Goal: Task Accomplishment & Management: Complete application form

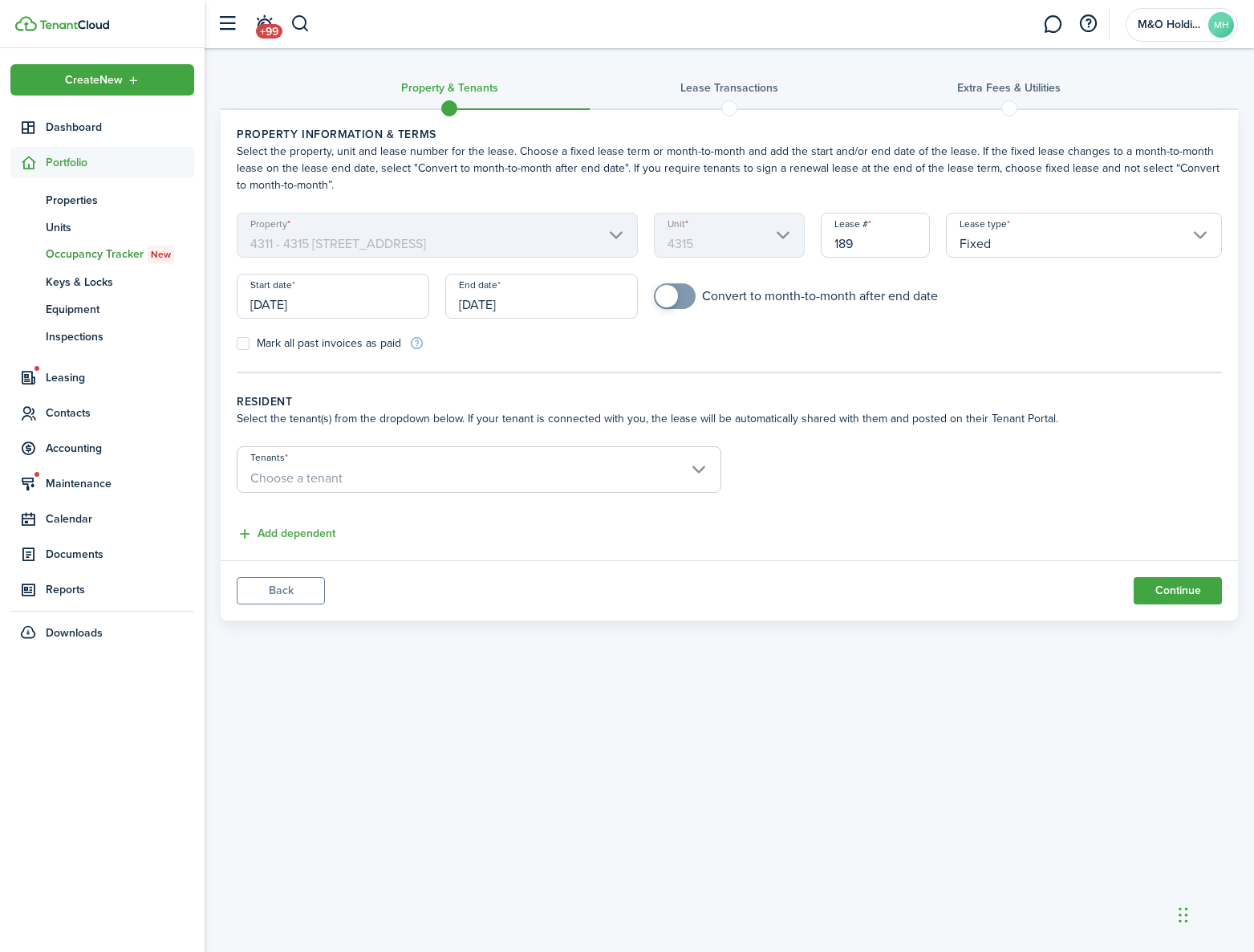
click at [577, 303] on input "[DATE]" at bounding box center [542, 296] width 193 height 45
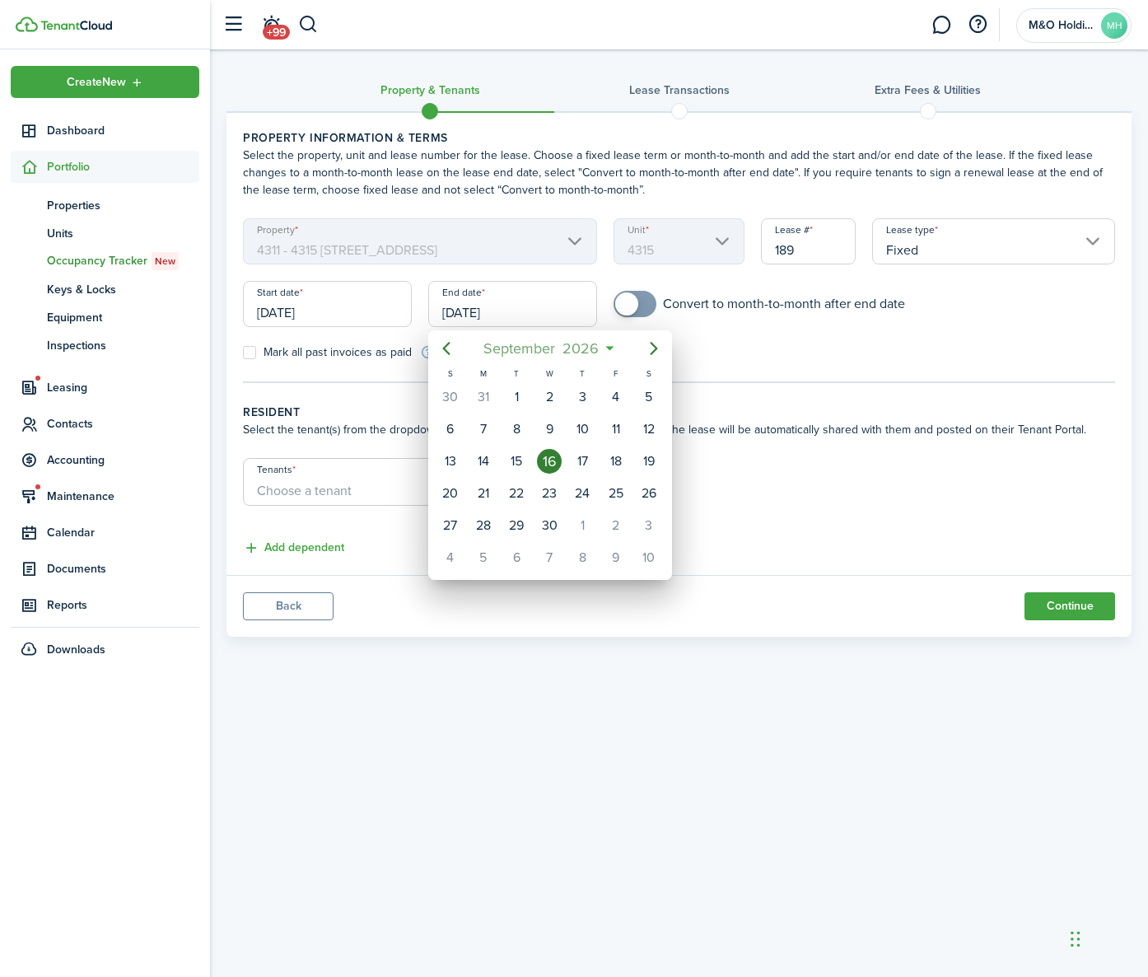
click at [584, 343] on span "2026" at bounding box center [581, 348] width 44 height 30
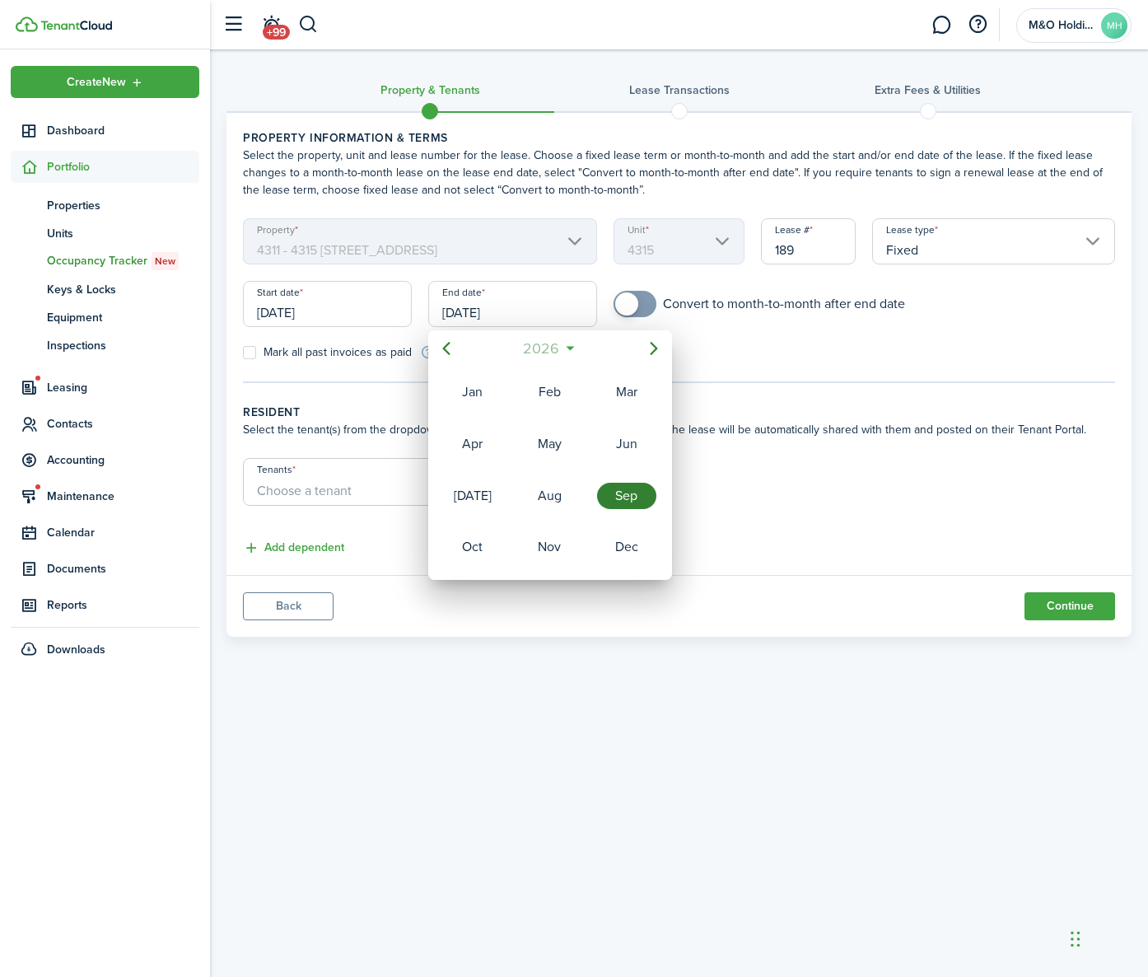
click at [521, 346] on span "2026" at bounding box center [542, 348] width 44 height 30
click at [471, 552] on div "2027" at bounding box center [472, 547] width 59 height 26
click at [619, 497] on div "Sep" at bounding box center [626, 496] width 59 height 26
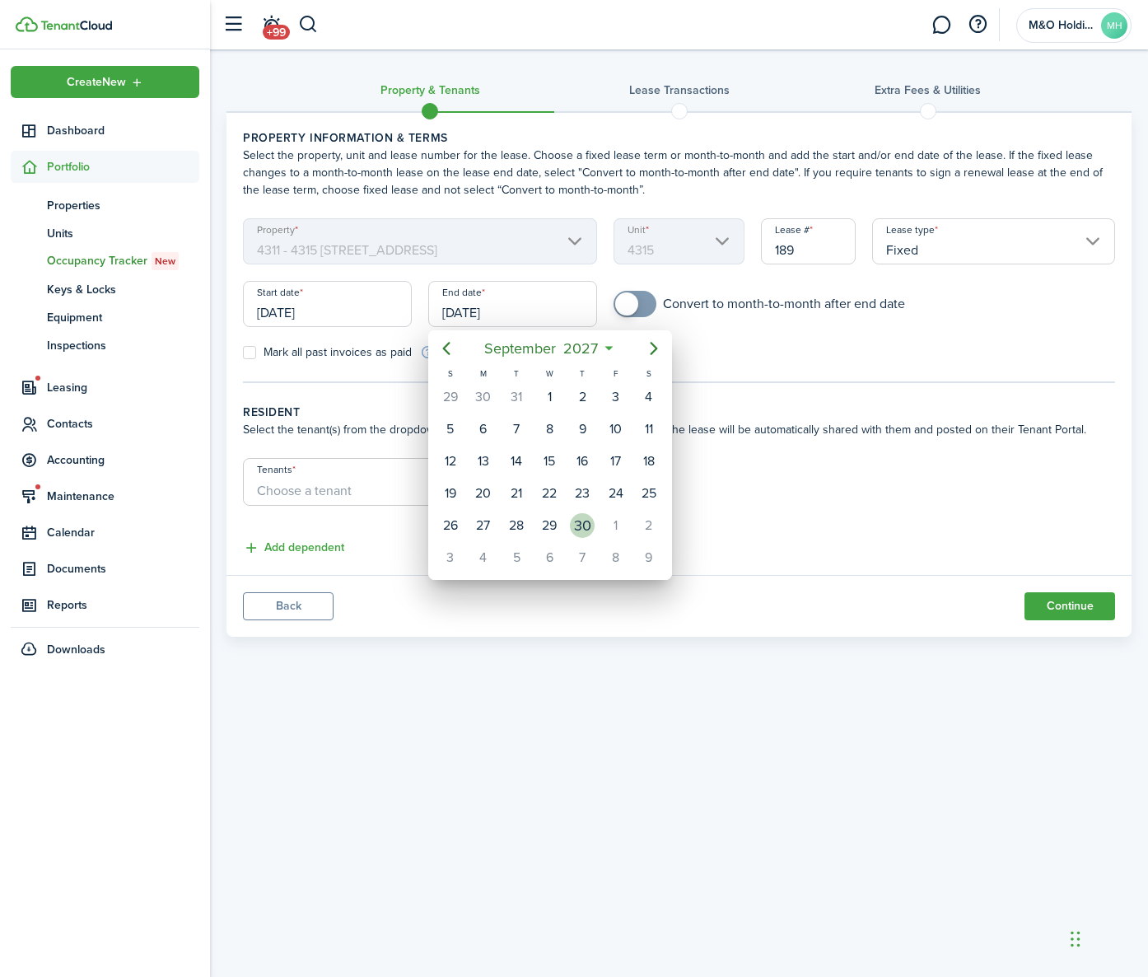
click at [583, 524] on div "30" at bounding box center [582, 525] width 25 height 25
type input "[DATE]"
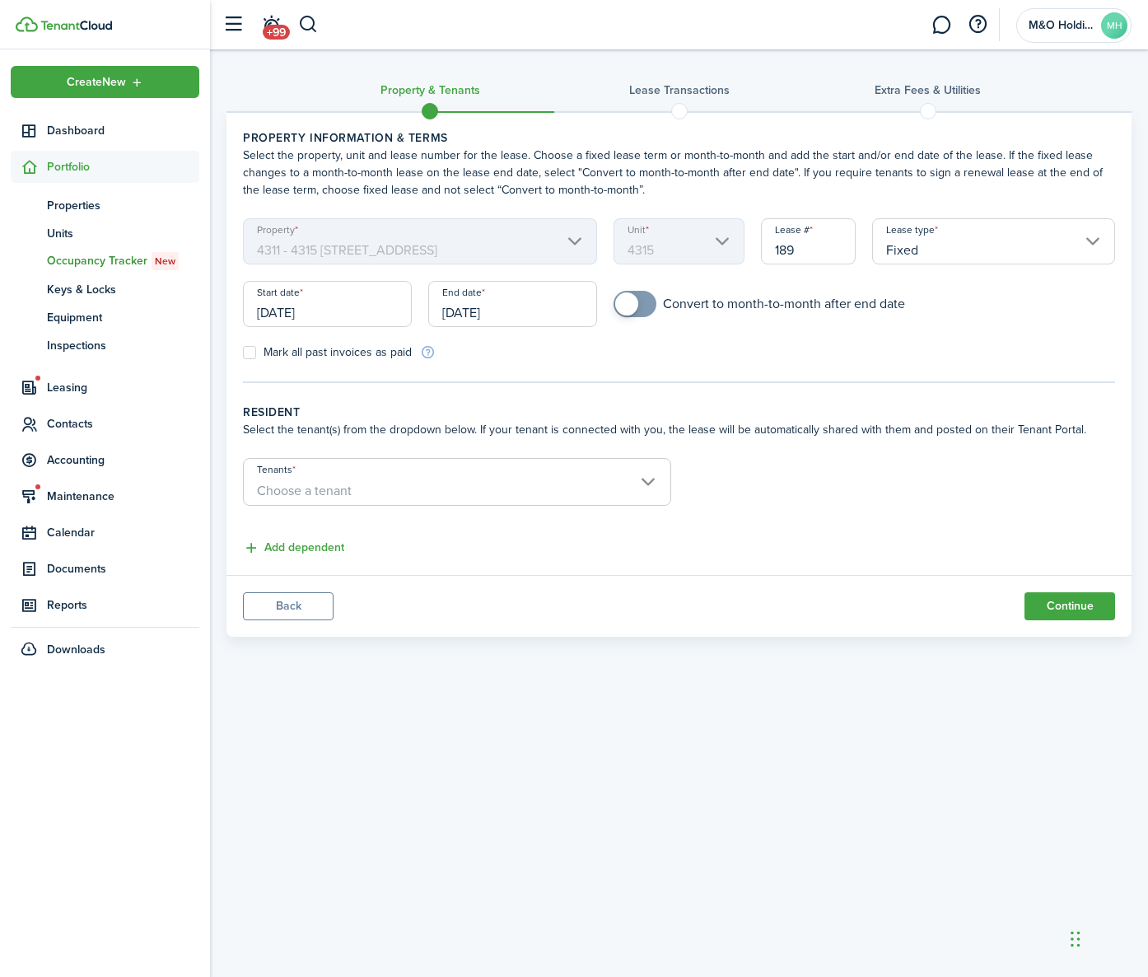
click at [635, 546] on div "Add dependent" at bounding box center [679, 540] width 888 height 36
click at [557, 475] on input "Tenants" at bounding box center [457, 469] width 427 height 20
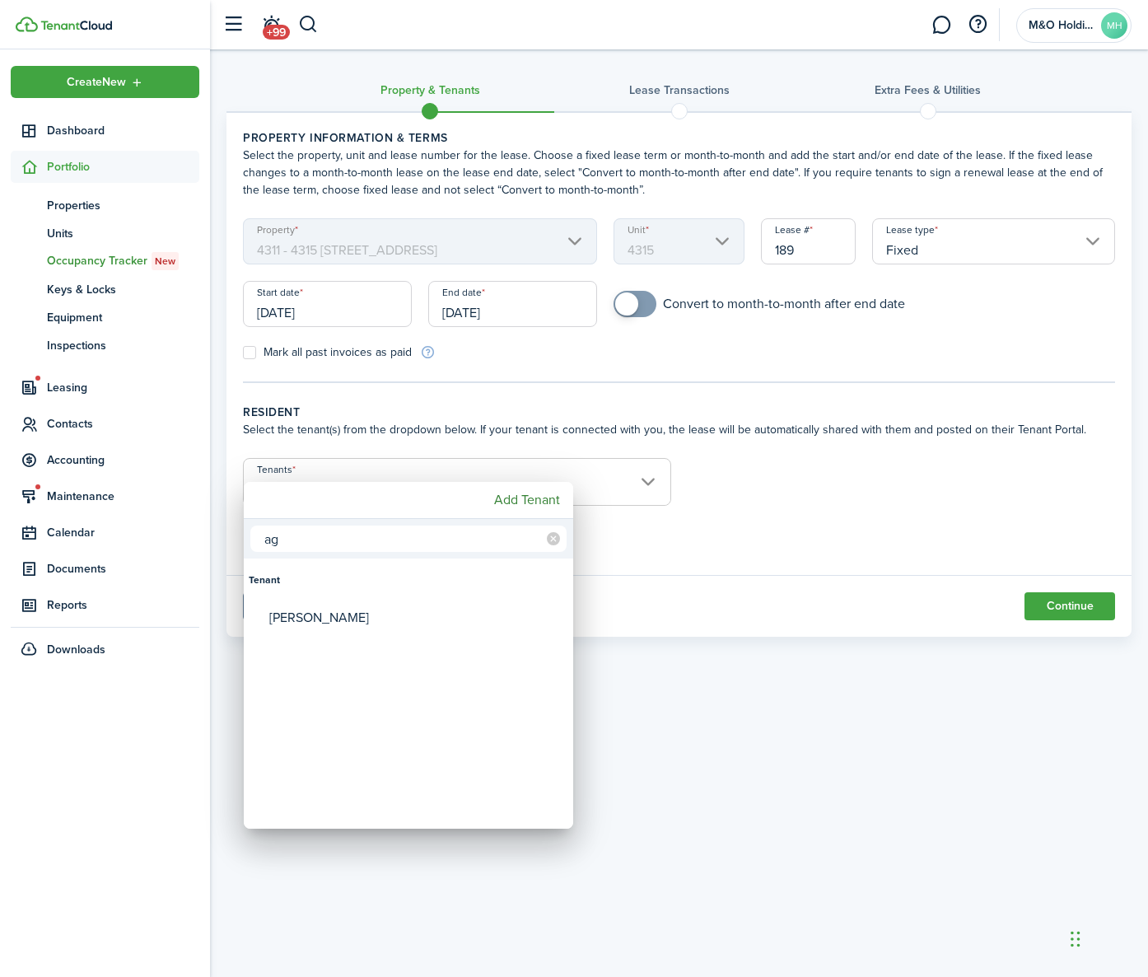
type input "a"
type input "[PERSON_NAME]"
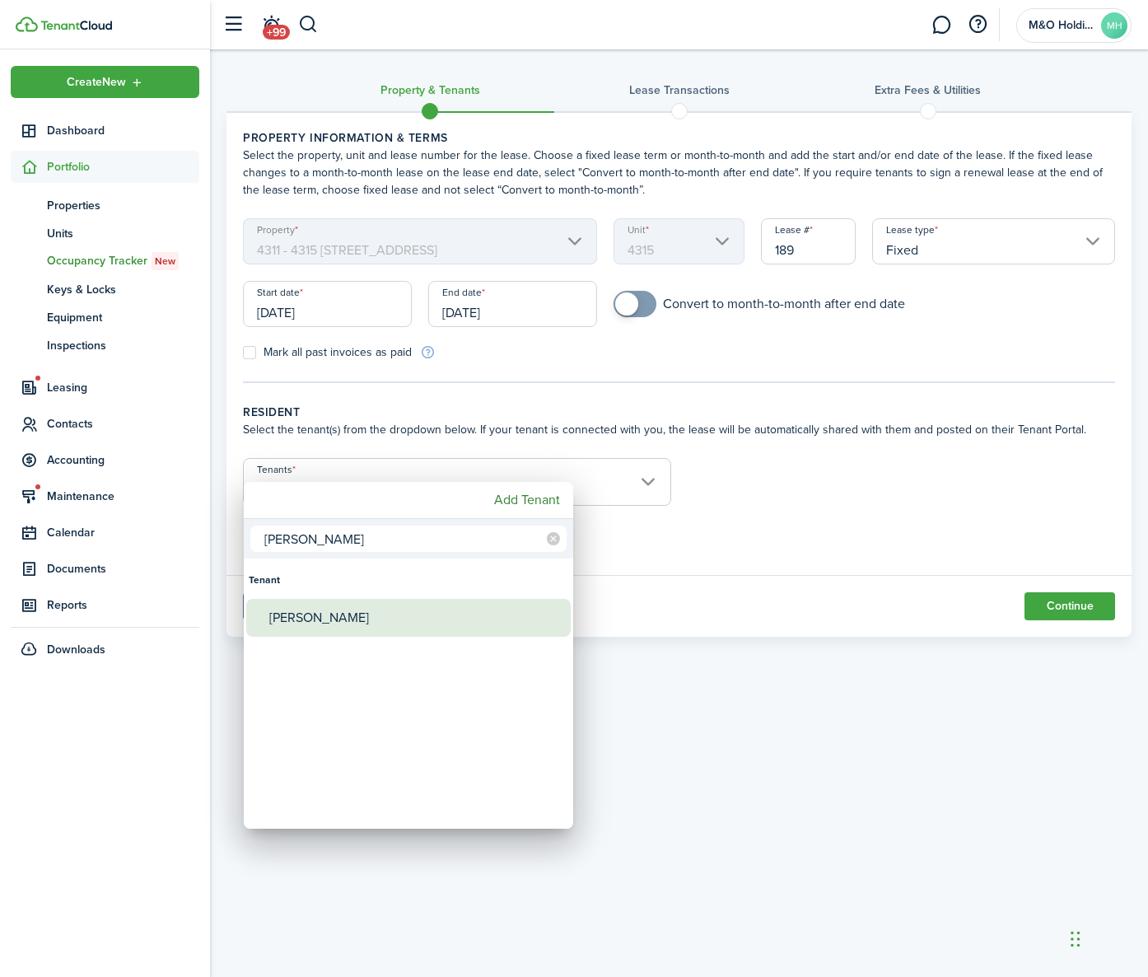
click at [307, 627] on div "[PERSON_NAME]" at bounding box center [414, 618] width 291 height 38
type input "[PERSON_NAME]"
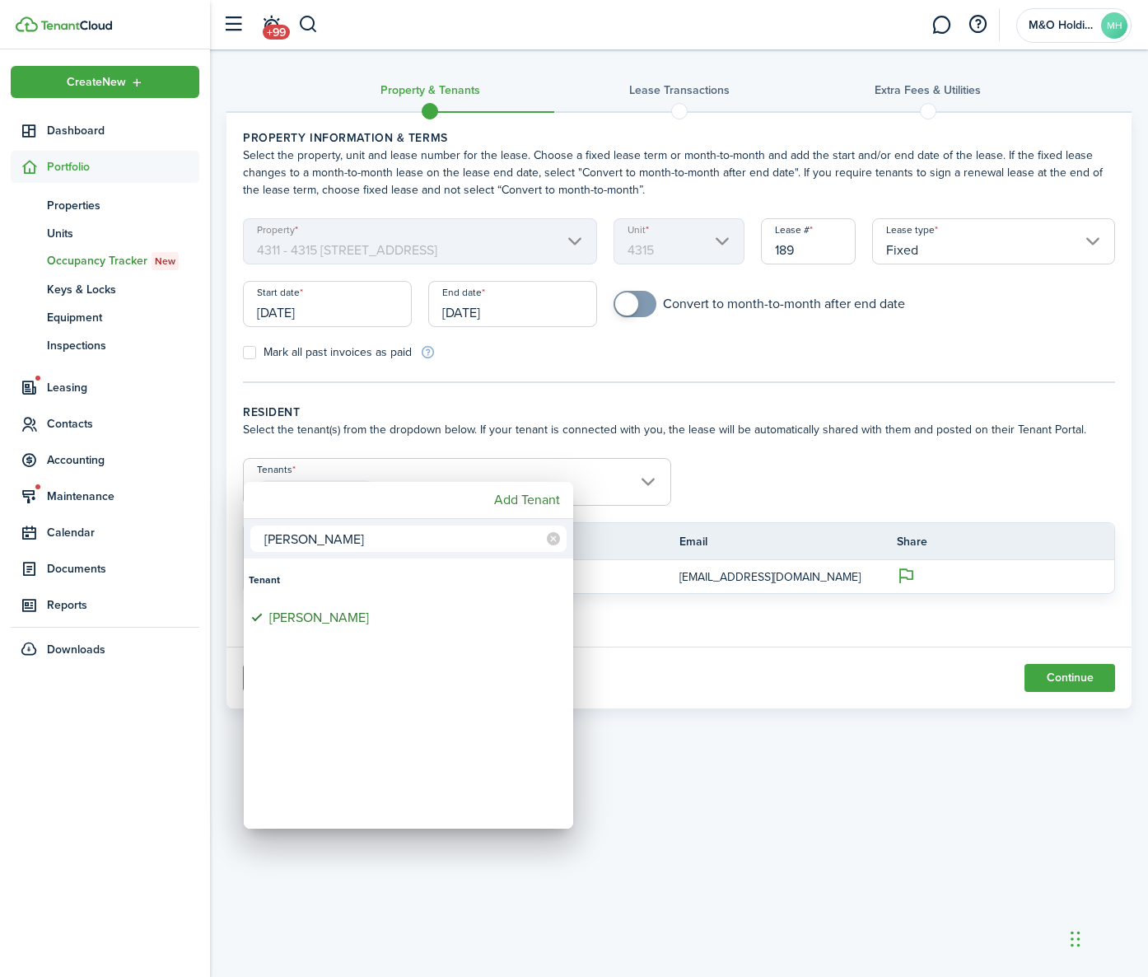
click at [722, 660] on div at bounding box center [573, 488] width 1411 height 1240
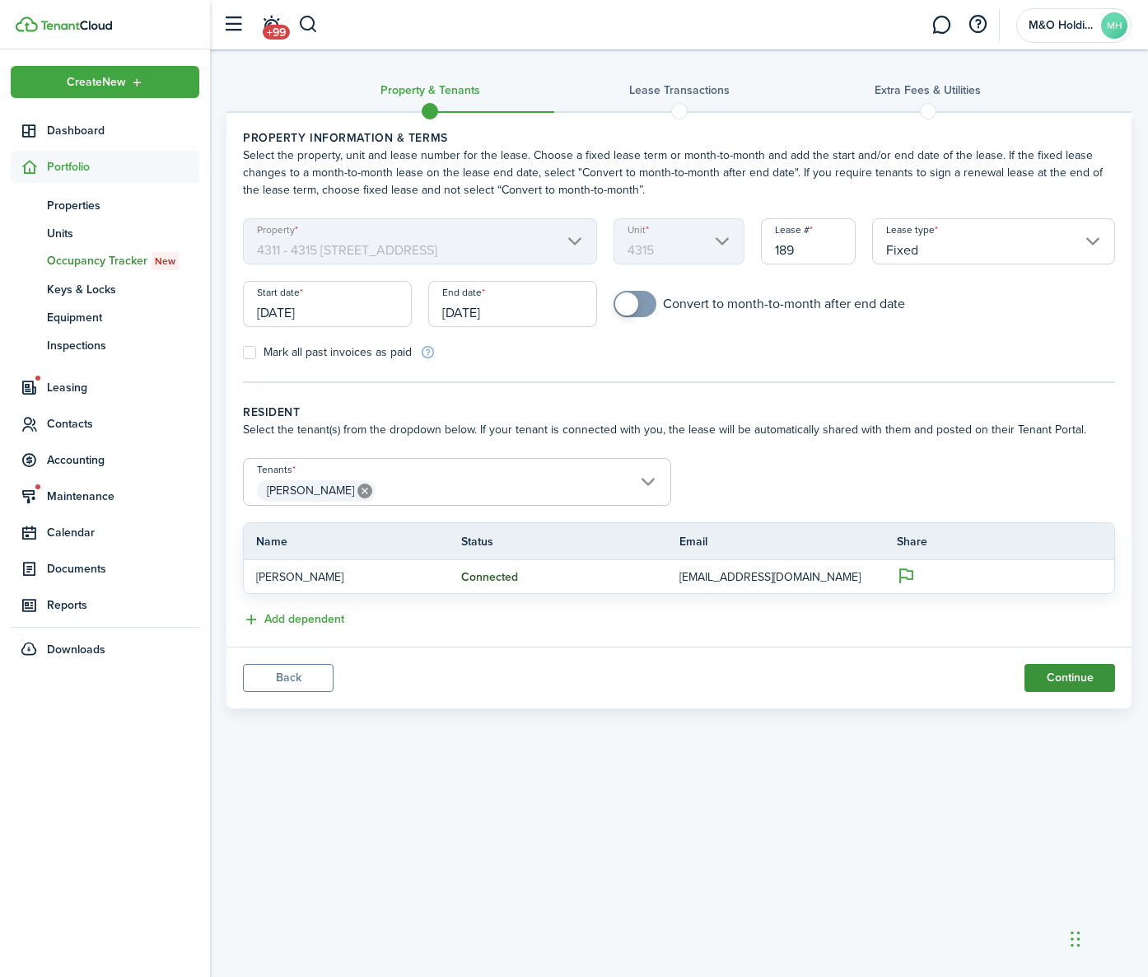
click at [1076, 679] on button "Continue" at bounding box center [1069, 678] width 91 height 28
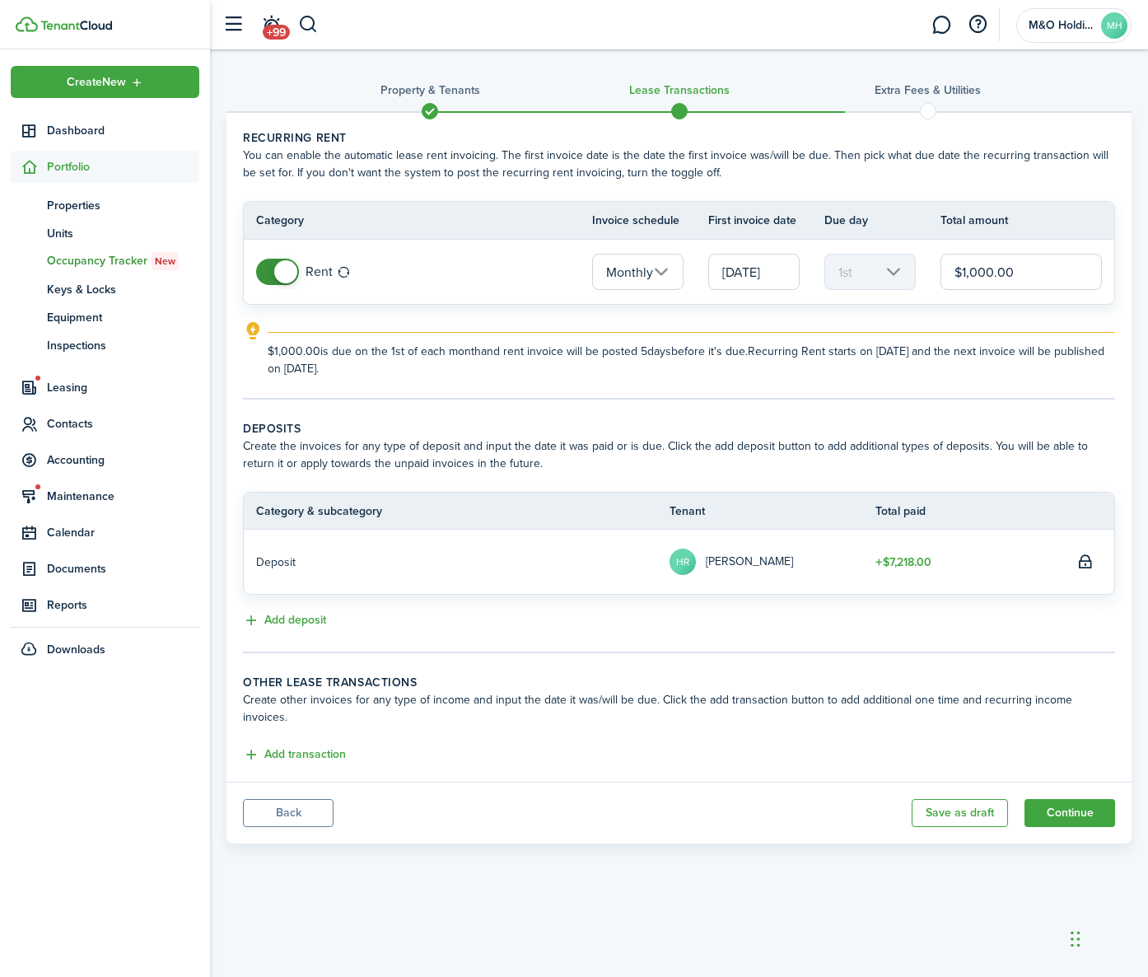
drag, startPoint x: 979, startPoint y: 275, endPoint x: 1004, endPoint y: 280, distance: 25.2
click at [979, 275] on input "$1,000.00" at bounding box center [1020, 272] width 161 height 36
type input "$1,300.00"
click at [1028, 274] on input "$1,300.00" at bounding box center [1020, 272] width 161 height 36
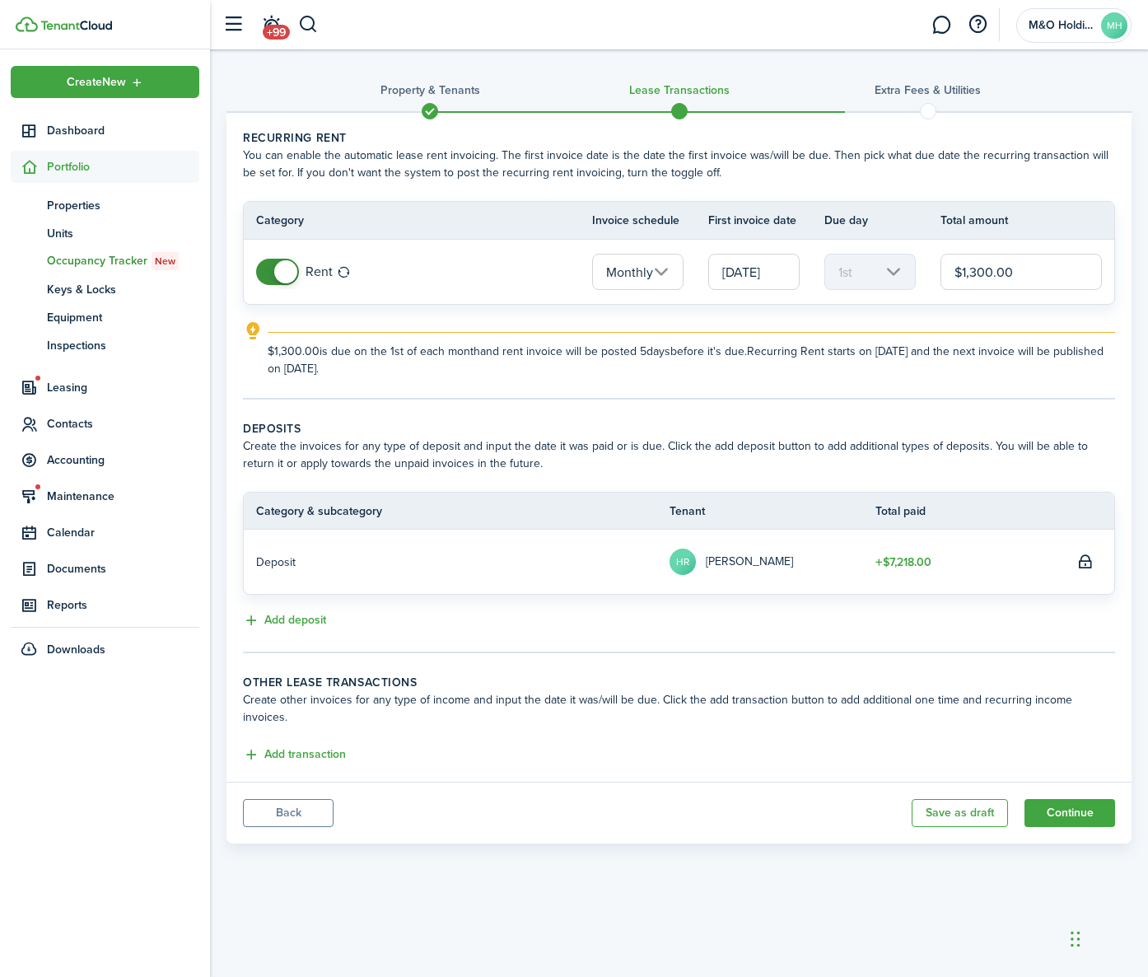
scroll to position [0, 0]
click at [777, 277] on input "[DATE]" at bounding box center [753, 272] width 91 height 36
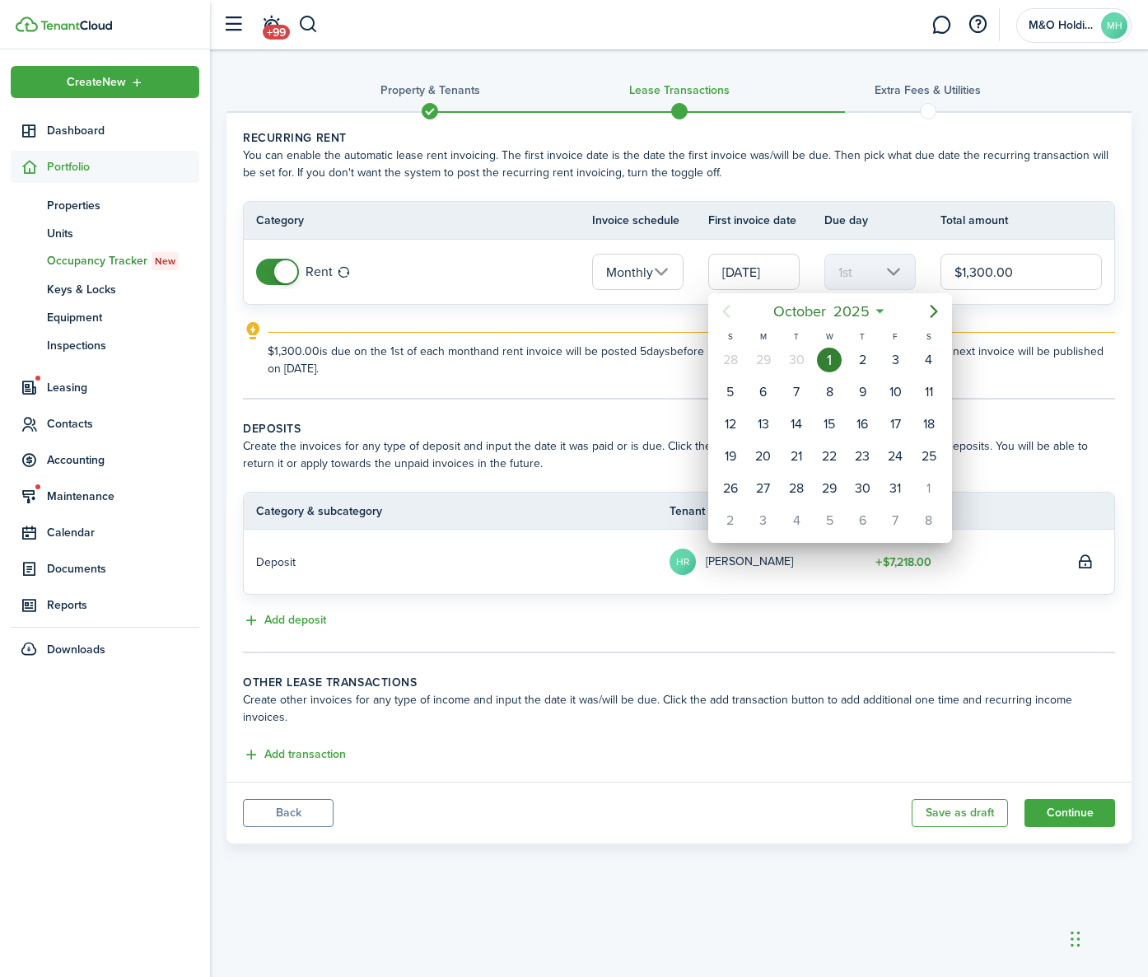
click at [1001, 310] on div at bounding box center [573, 488] width 1411 height 1240
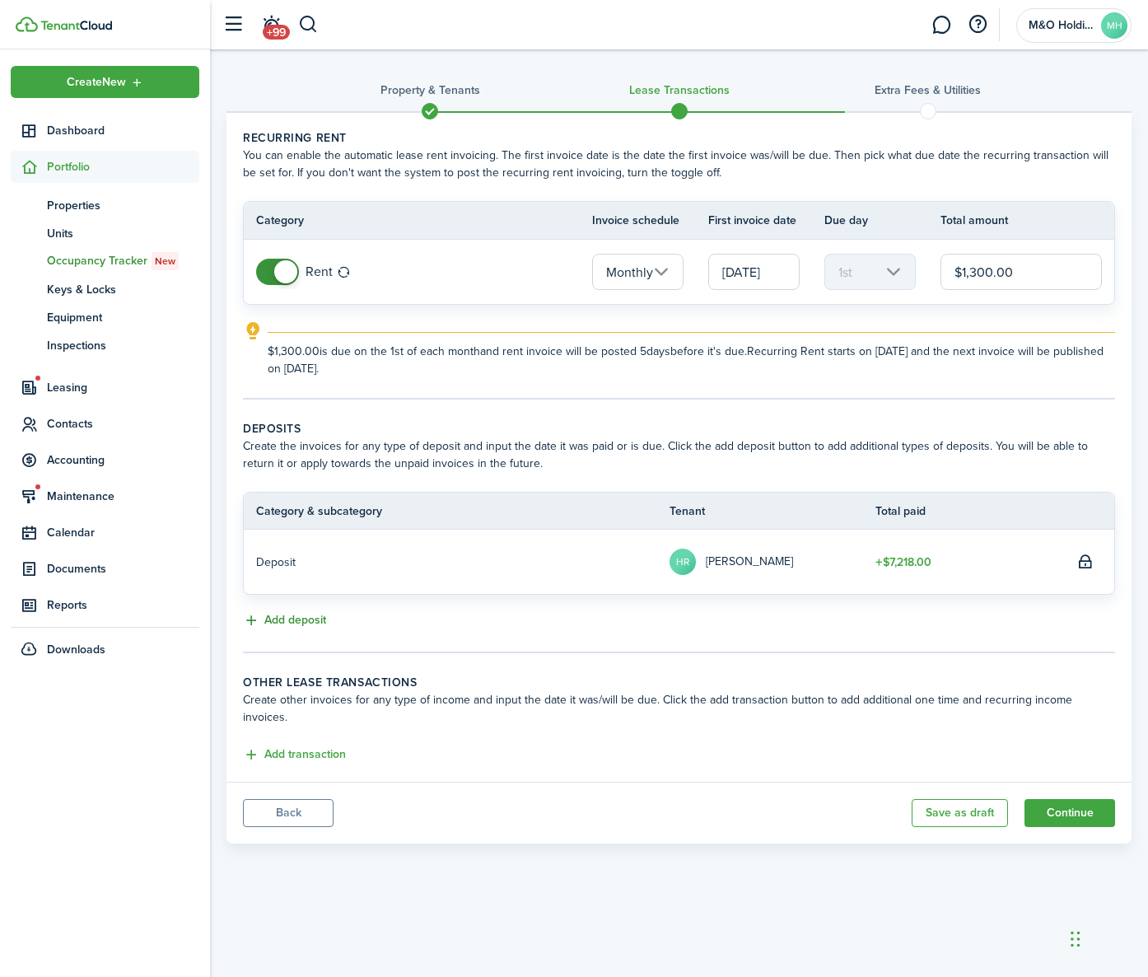
click at [286, 624] on button "Add deposit" at bounding box center [284, 620] width 83 height 19
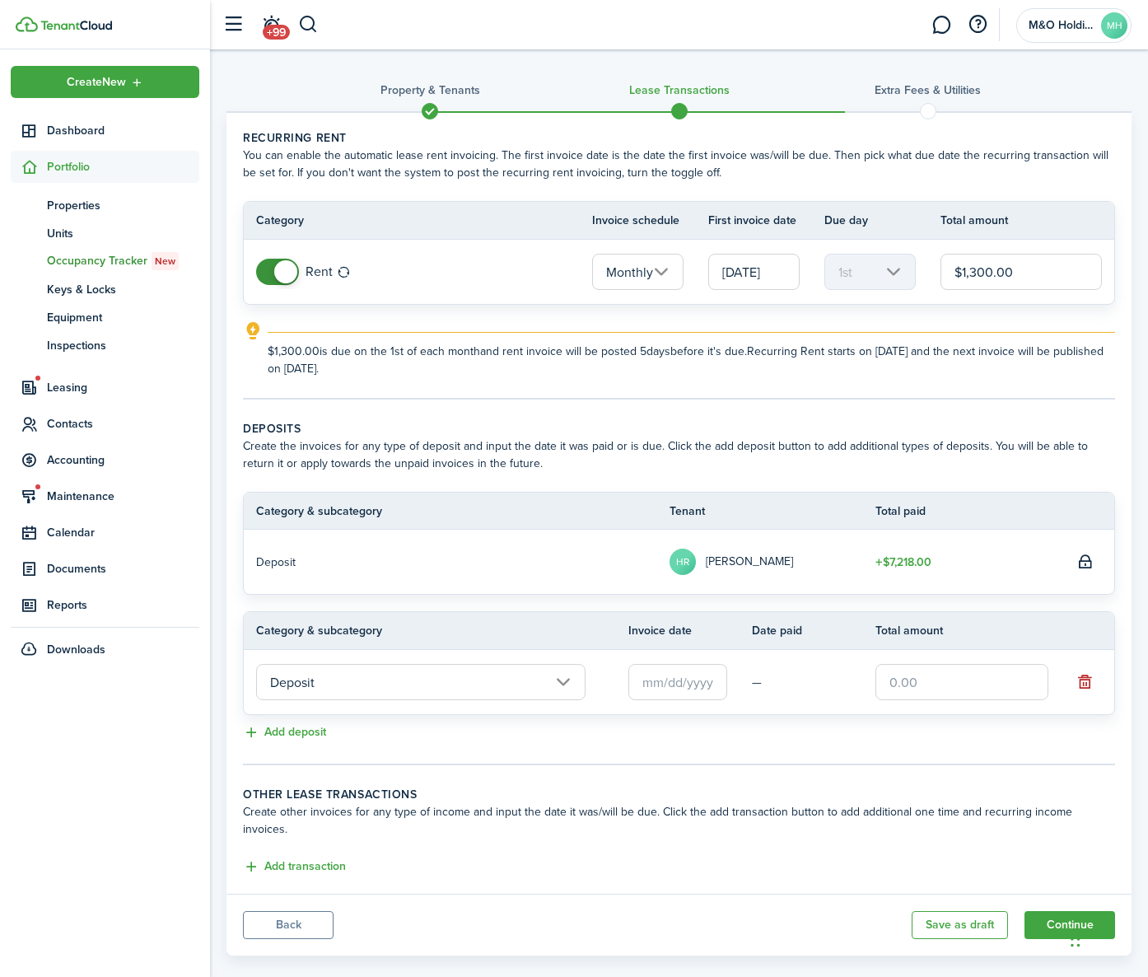
click at [385, 683] on input "Deposit" at bounding box center [420, 682] width 329 height 36
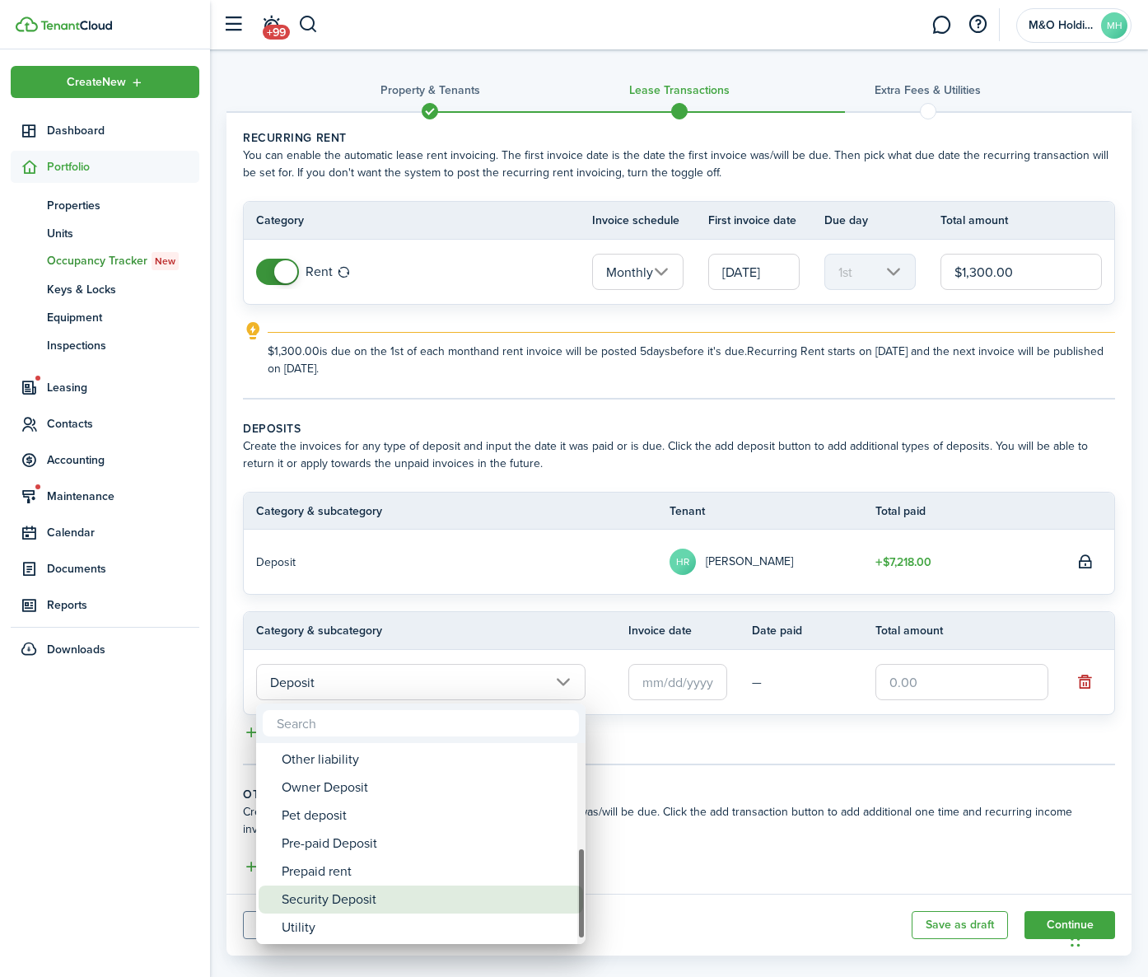
drag, startPoint x: 358, startPoint y: 898, endPoint x: 425, endPoint y: 839, distance: 89.2
click at [358, 898] on div "Security Deposit" at bounding box center [427, 899] width 291 height 28
type input "Deposit / Security Deposit"
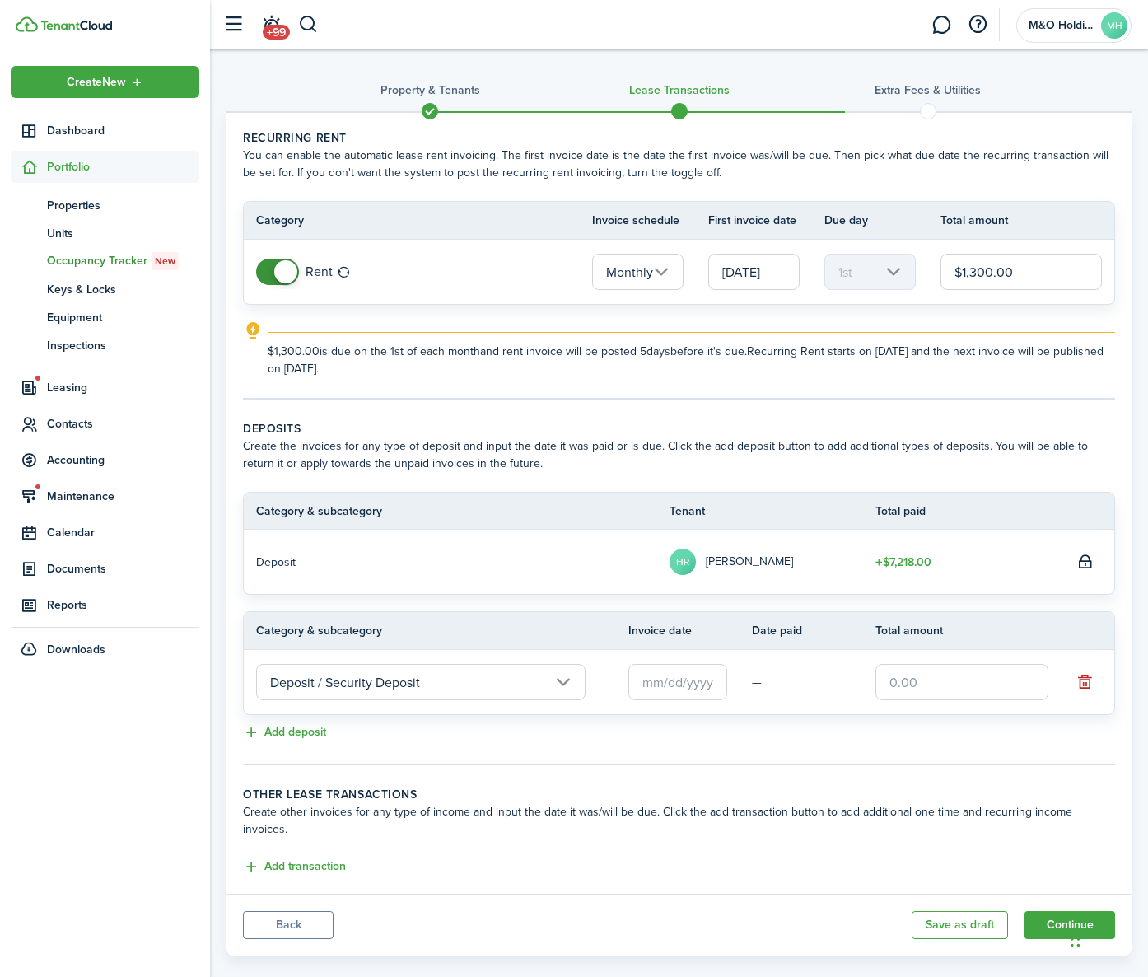
click at [677, 682] on input "text" at bounding box center [677, 682] width 99 height 36
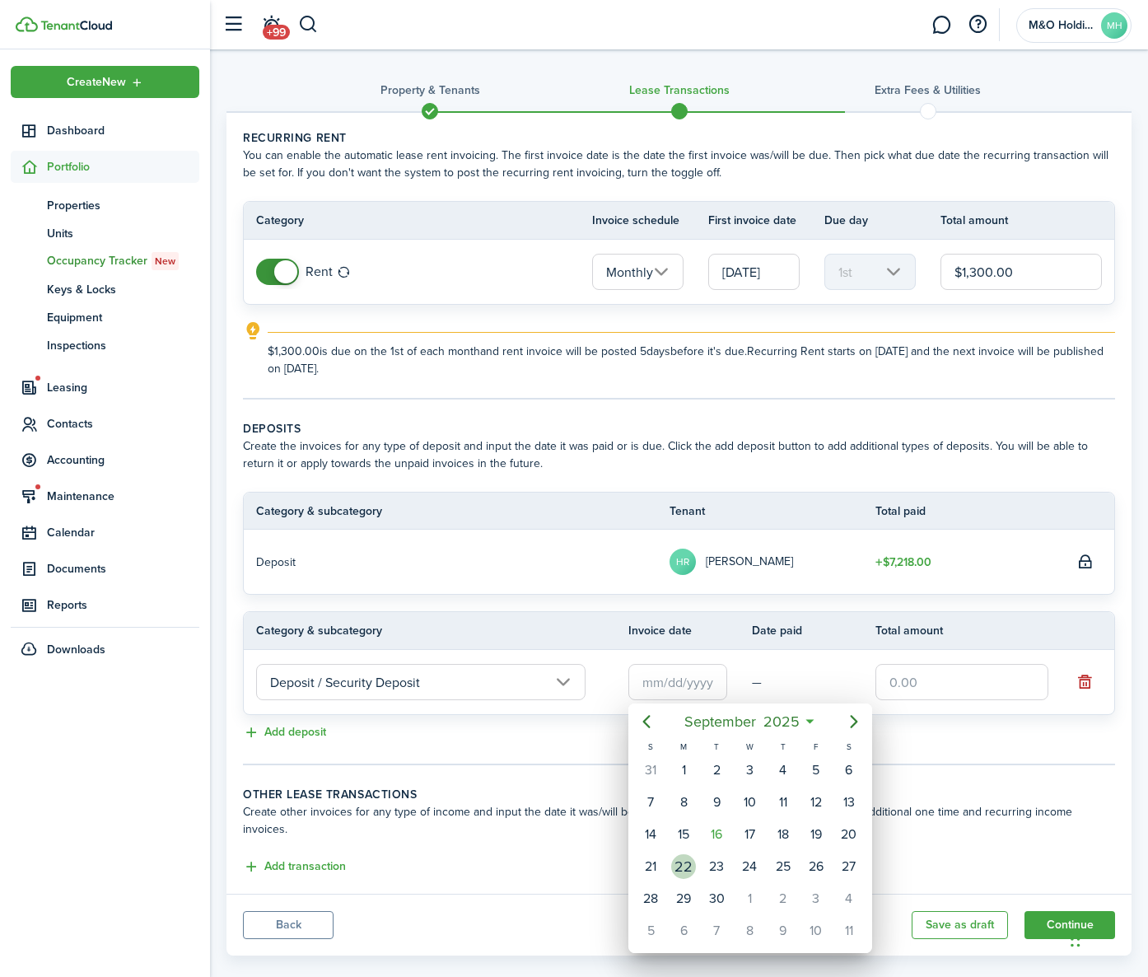
click at [689, 865] on div "22" at bounding box center [683, 866] width 25 height 25
type input "[DATE]"
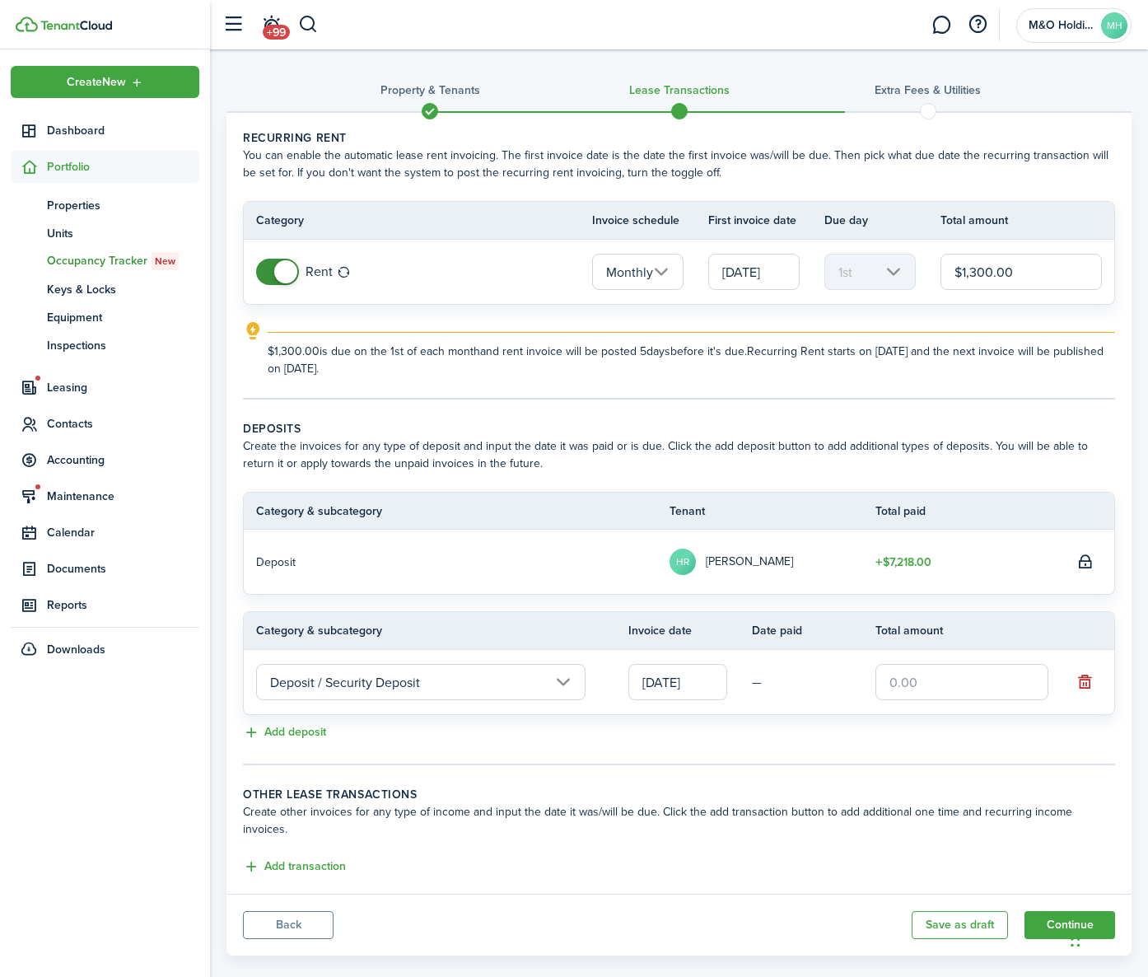
click at [904, 689] on input "text" at bounding box center [961, 682] width 173 height 36
click at [919, 681] on input "text" at bounding box center [961, 682] width 173 height 36
type input "$3,900.00"
click at [799, 768] on panel-main-body "Recurring rent You can enable the automatic lease rent invoicing. The first inv…" at bounding box center [678, 503] width 905 height 781
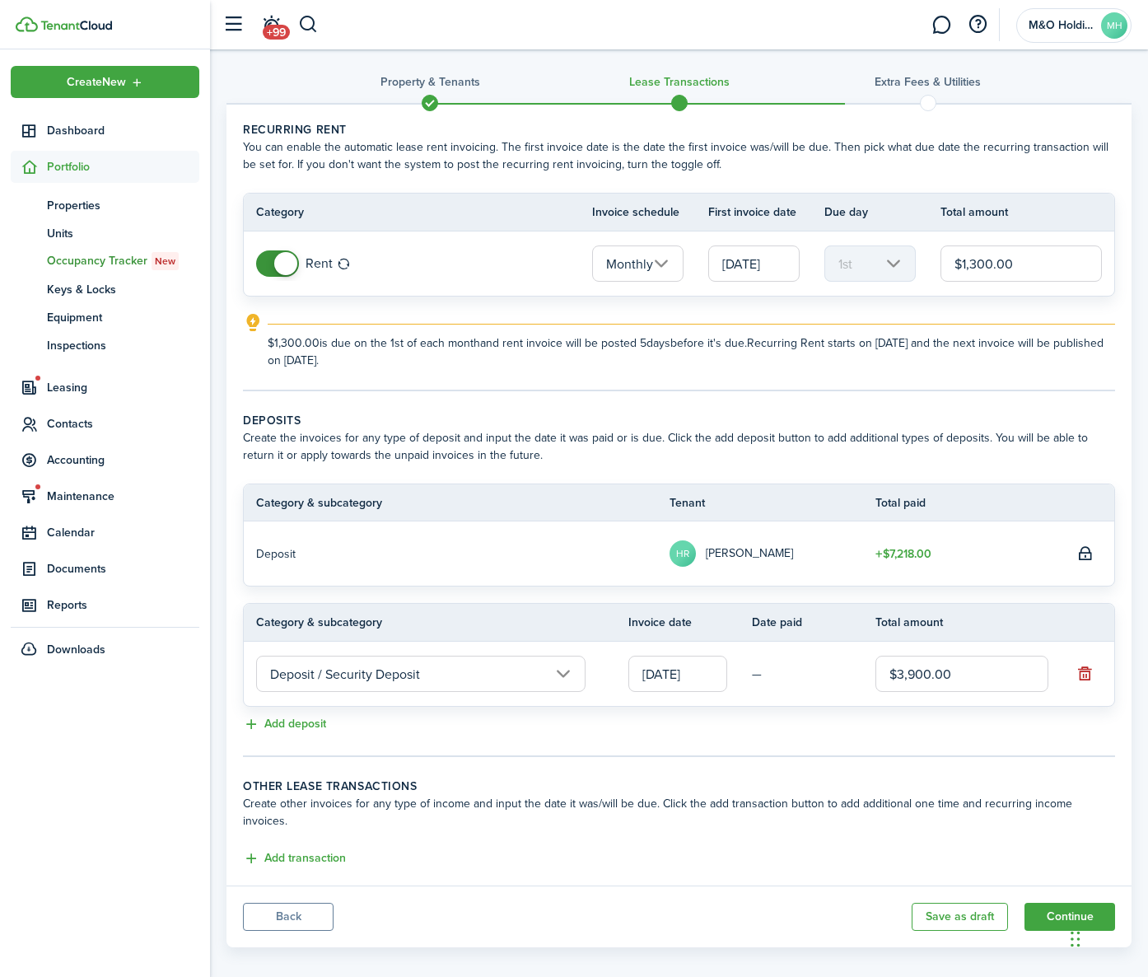
scroll to position [7, 0]
click at [1060, 904] on button "Continue" at bounding box center [1069, 918] width 91 height 28
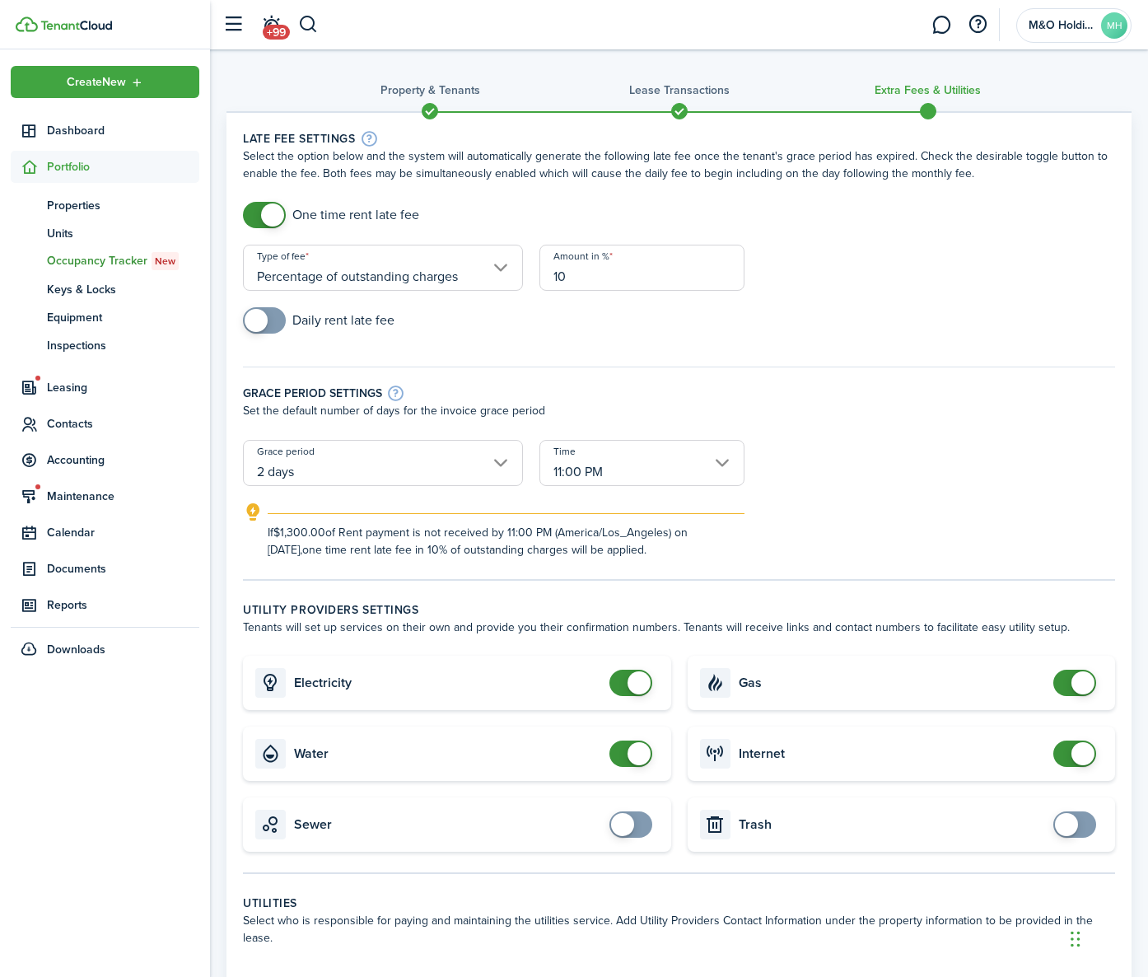
click at [967, 232] on div "One time rent late fee" at bounding box center [679, 223] width 888 height 43
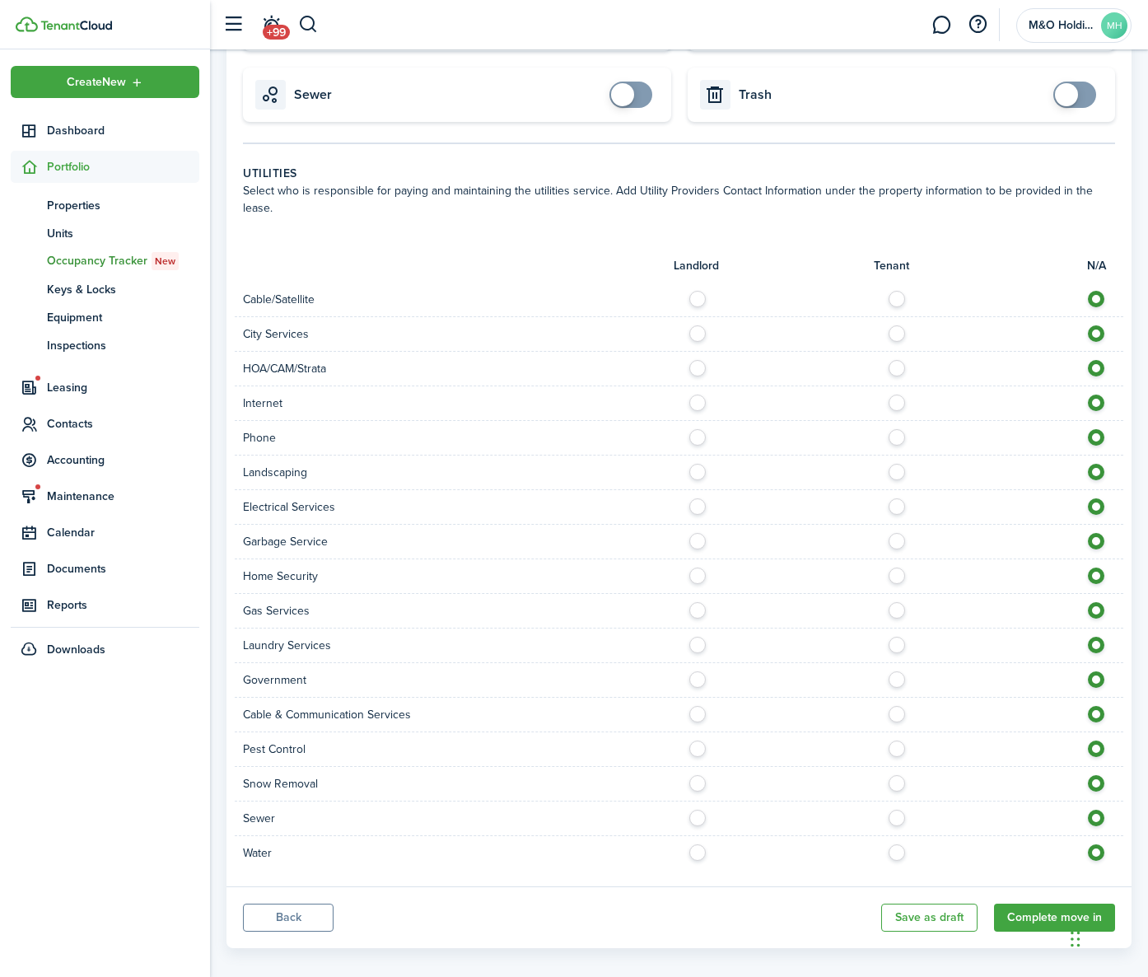
scroll to position [729, 0]
click at [1027, 904] on button "Complete move in" at bounding box center [1054, 918] width 121 height 28
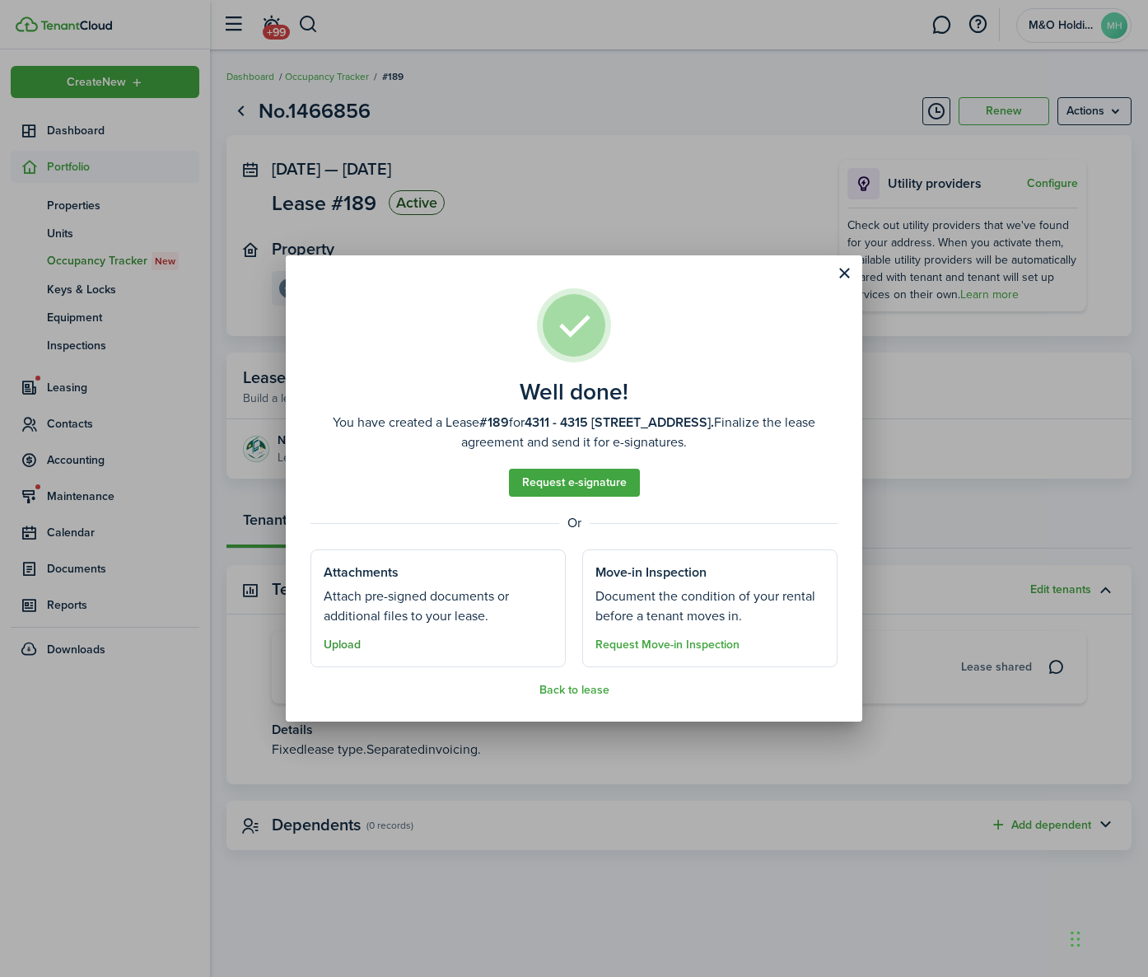
click at [335, 646] on button "Upload" at bounding box center [342, 644] width 37 height 13
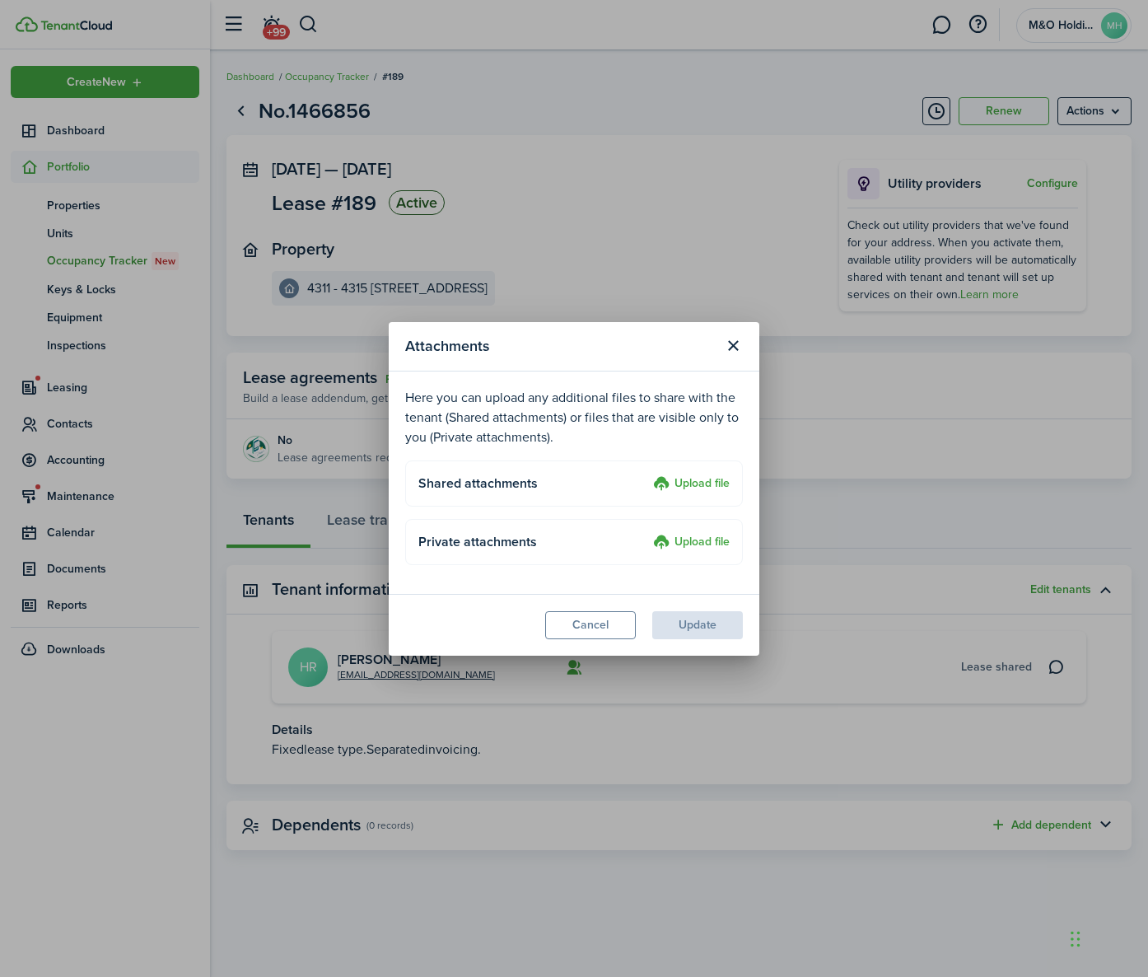
click at [684, 480] on label "Upload file" at bounding box center [691, 484] width 77 height 20
click at [647, 474] on input "Upload file" at bounding box center [647, 474] width 0 height 0
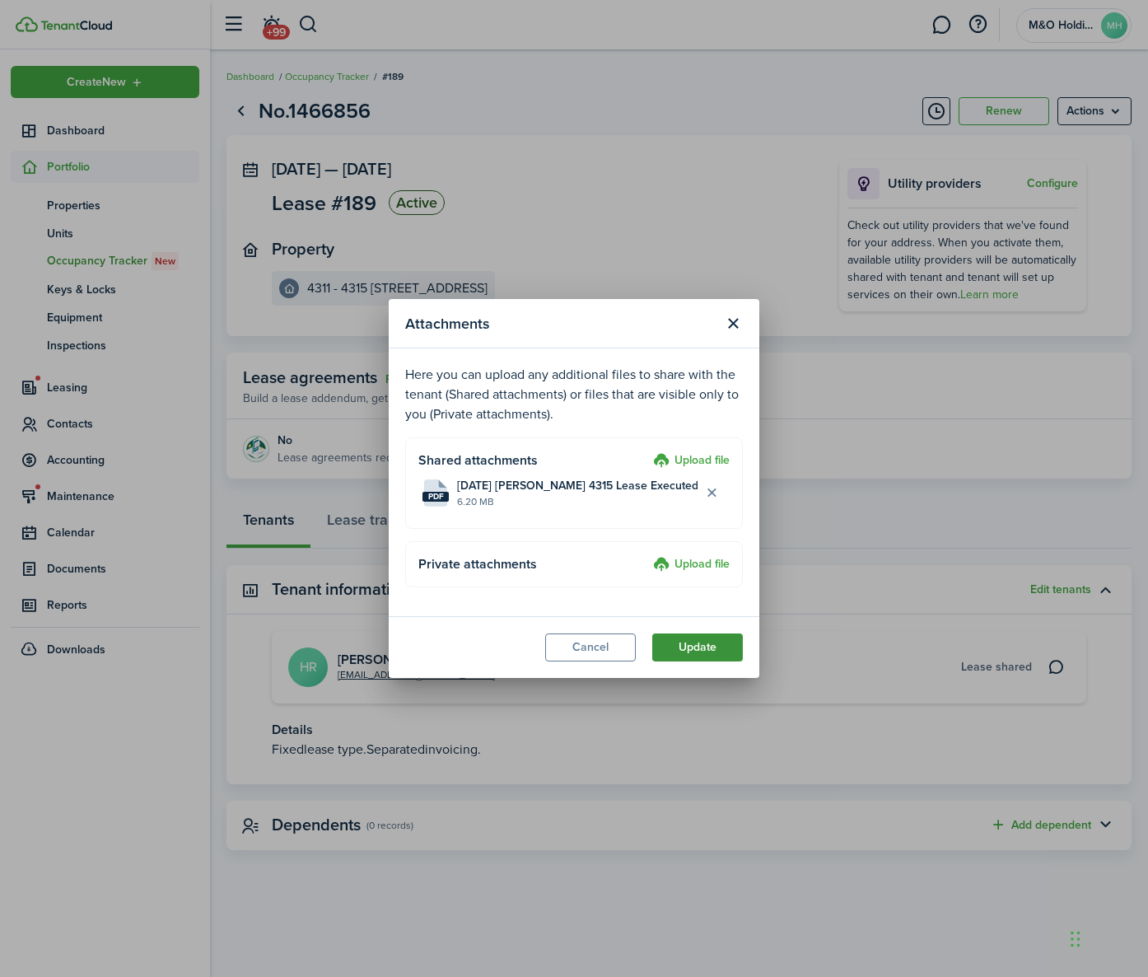
click at [685, 644] on button "Update" at bounding box center [697, 647] width 91 height 28
click at [685, 644] on body "Create New Dashboard Portfolio pt Properties un Units oc Occupancy Tracker New …" at bounding box center [574, 488] width 1148 height 977
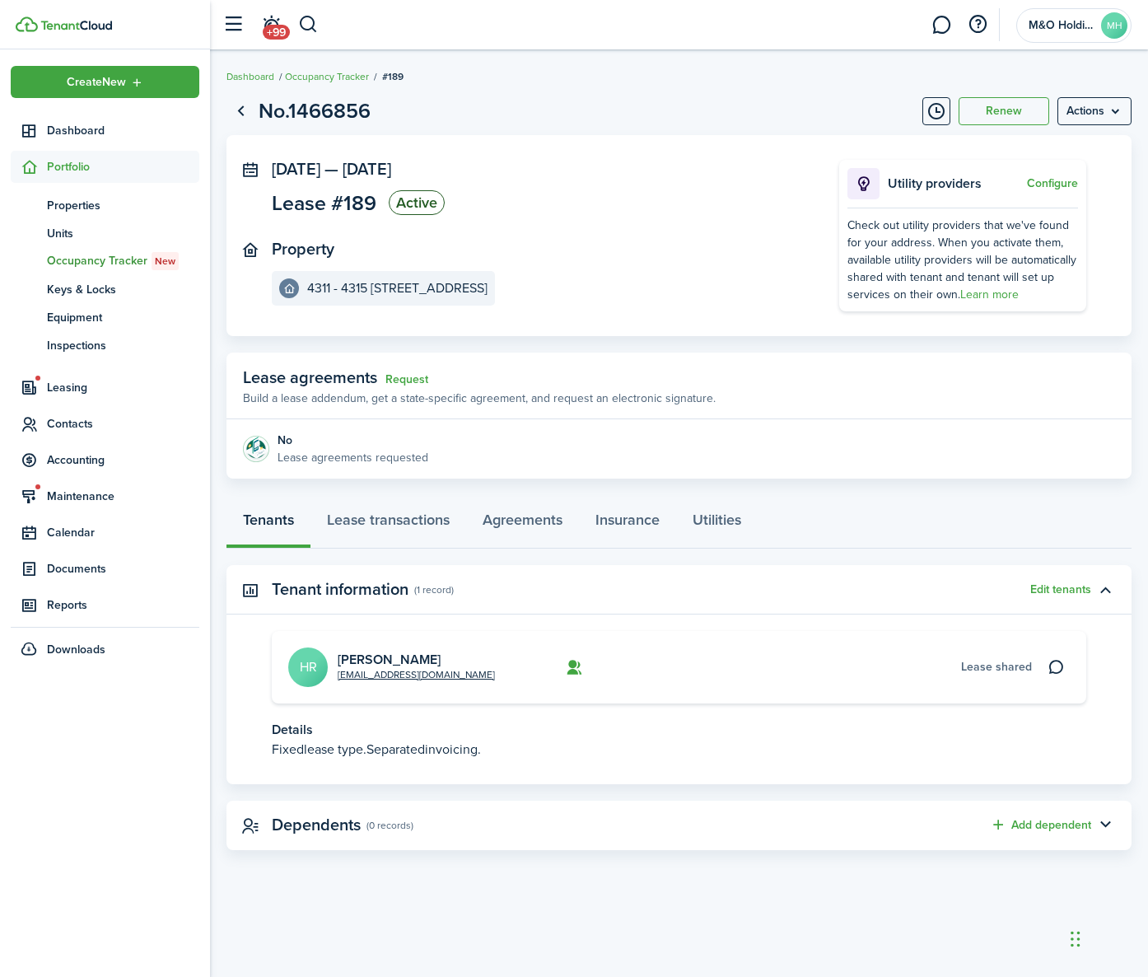
click at [749, 291] on panel-main-section "Property 4311 - 4315 [STREET_ADDRESS]" at bounding box center [531, 273] width 518 height 66
click at [247, 520] on div "Tenants Lease transactions Agreements Insurance Utilities" at bounding box center [678, 523] width 905 height 49
click at [309, 21] on button "button" at bounding box center [308, 25] width 21 height 28
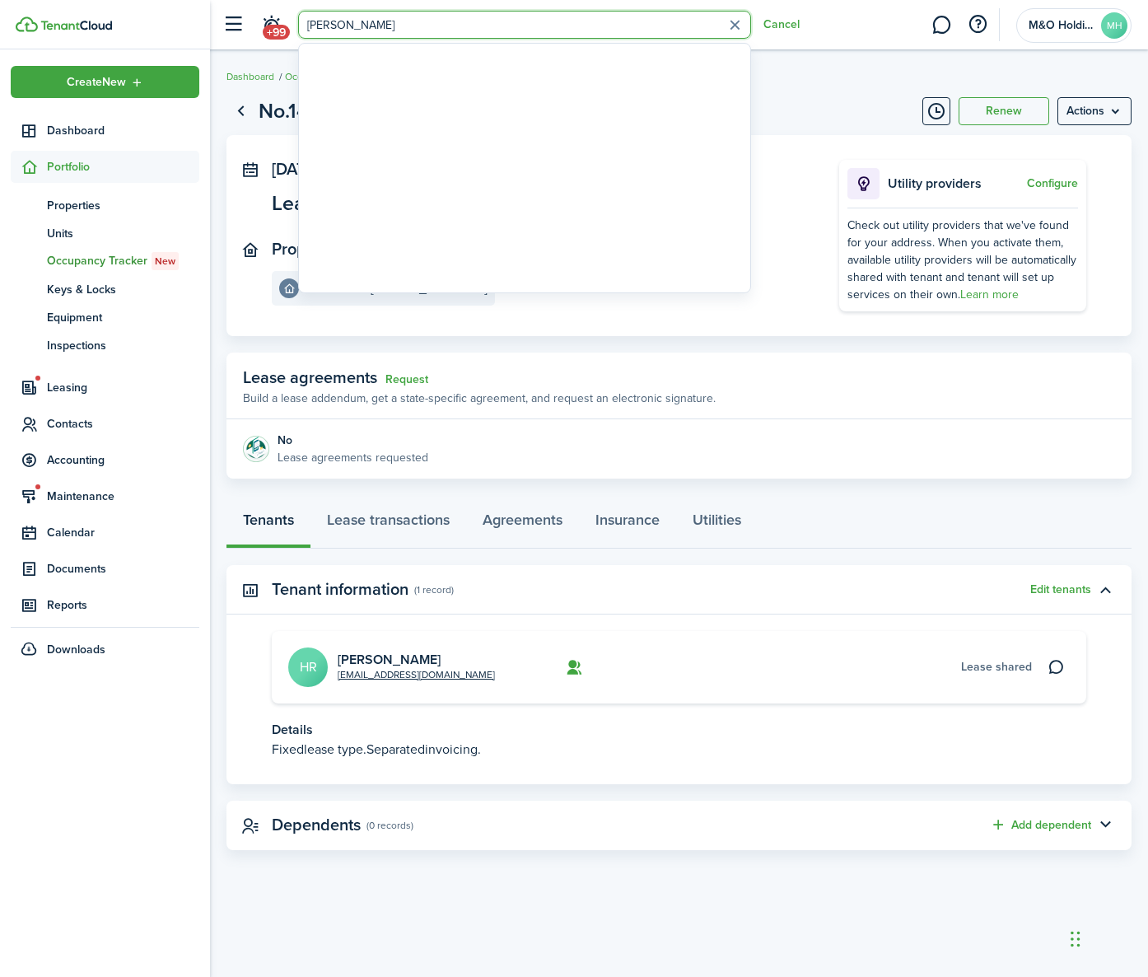
type input "[PERSON_NAME]"
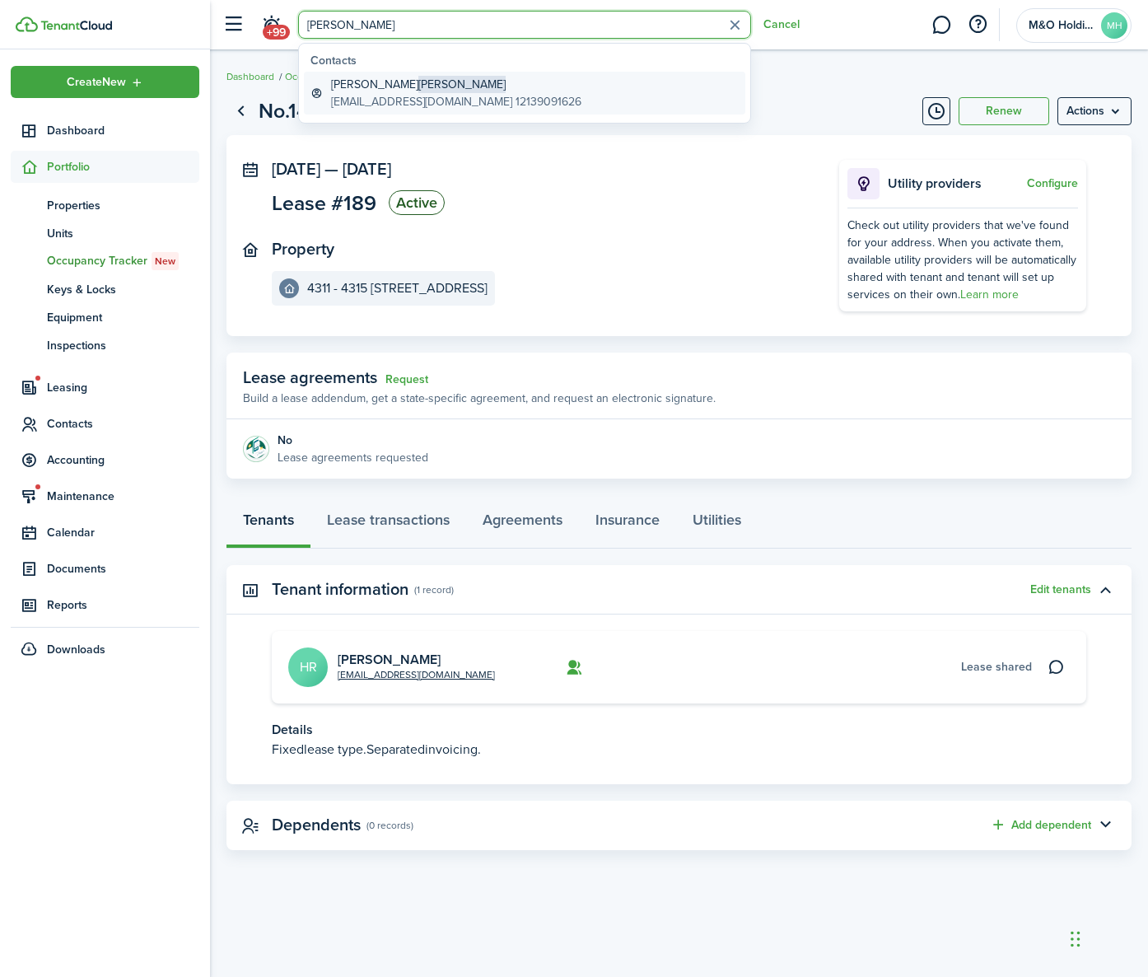
click at [418, 85] on span "[PERSON_NAME]" at bounding box center [461, 84] width 87 height 17
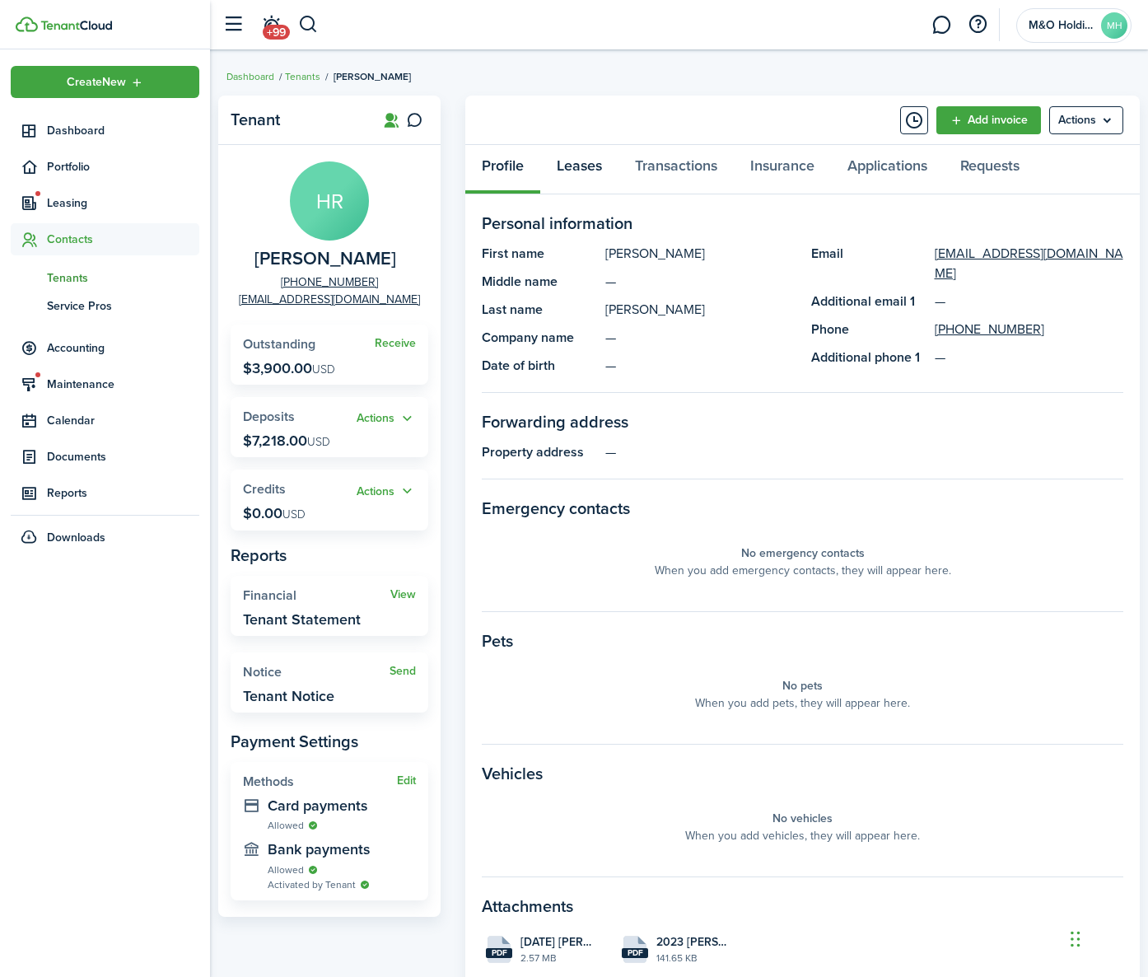
drag, startPoint x: 577, startPoint y: 165, endPoint x: 655, endPoint y: 213, distance: 91.4
click at [655, 213] on panel-main "Add invoice Actions Profile Leases Transactions Insurance Applications Requests…" at bounding box center [802, 542] width 674 height 893
click at [1096, 127] on menu-btn "Actions" at bounding box center [1086, 120] width 74 height 28
click at [1023, 161] on link "Edit" at bounding box center [1051, 156] width 144 height 28
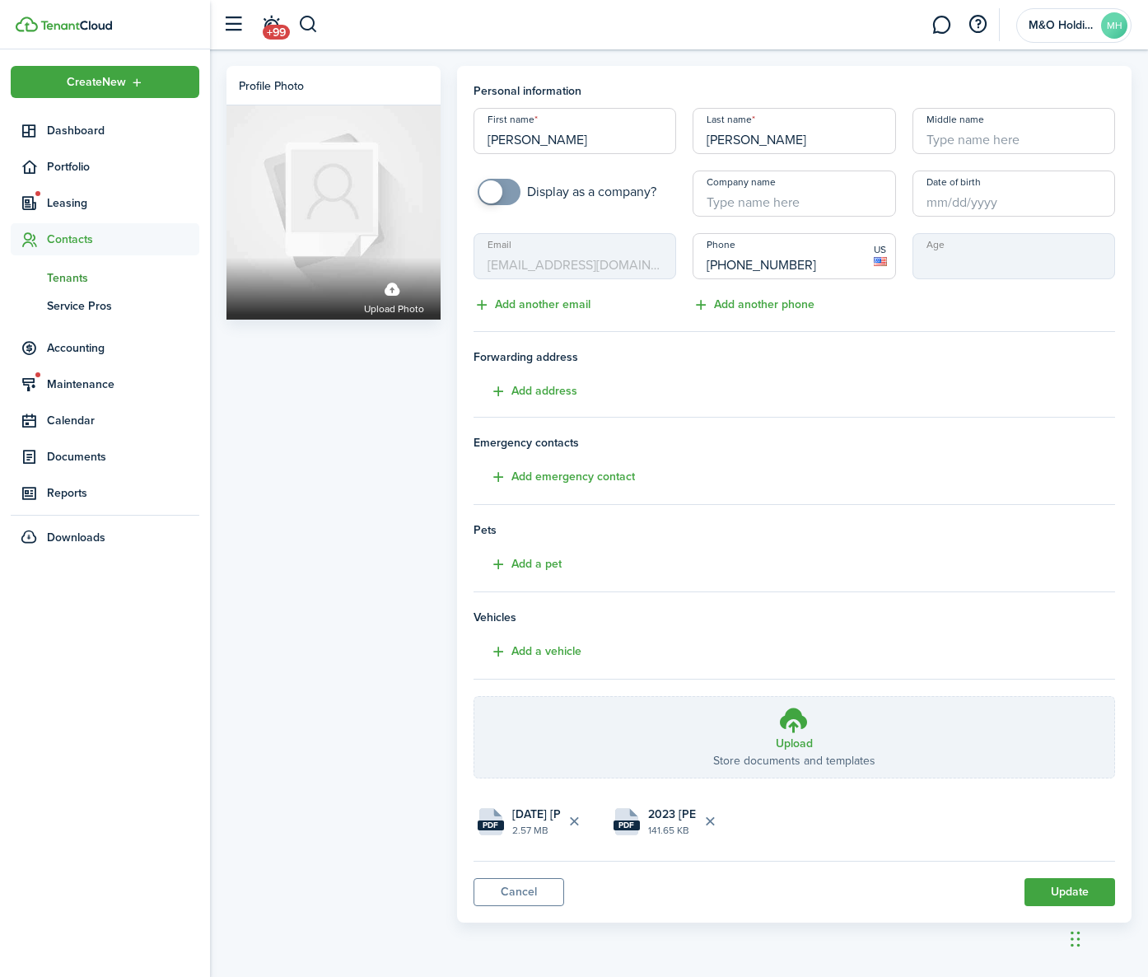
drag, startPoint x: 692, startPoint y: 137, endPoint x: 678, endPoint y: 136, distance: 14.8
click at [678, 136] on div "First name [PERSON_NAME] Last name [PERSON_NAME] name Display as a company? Com…" at bounding box center [794, 211] width 658 height 207
type input "[PERSON_NAME]"
click at [1083, 892] on button "Update" at bounding box center [1069, 892] width 91 height 28
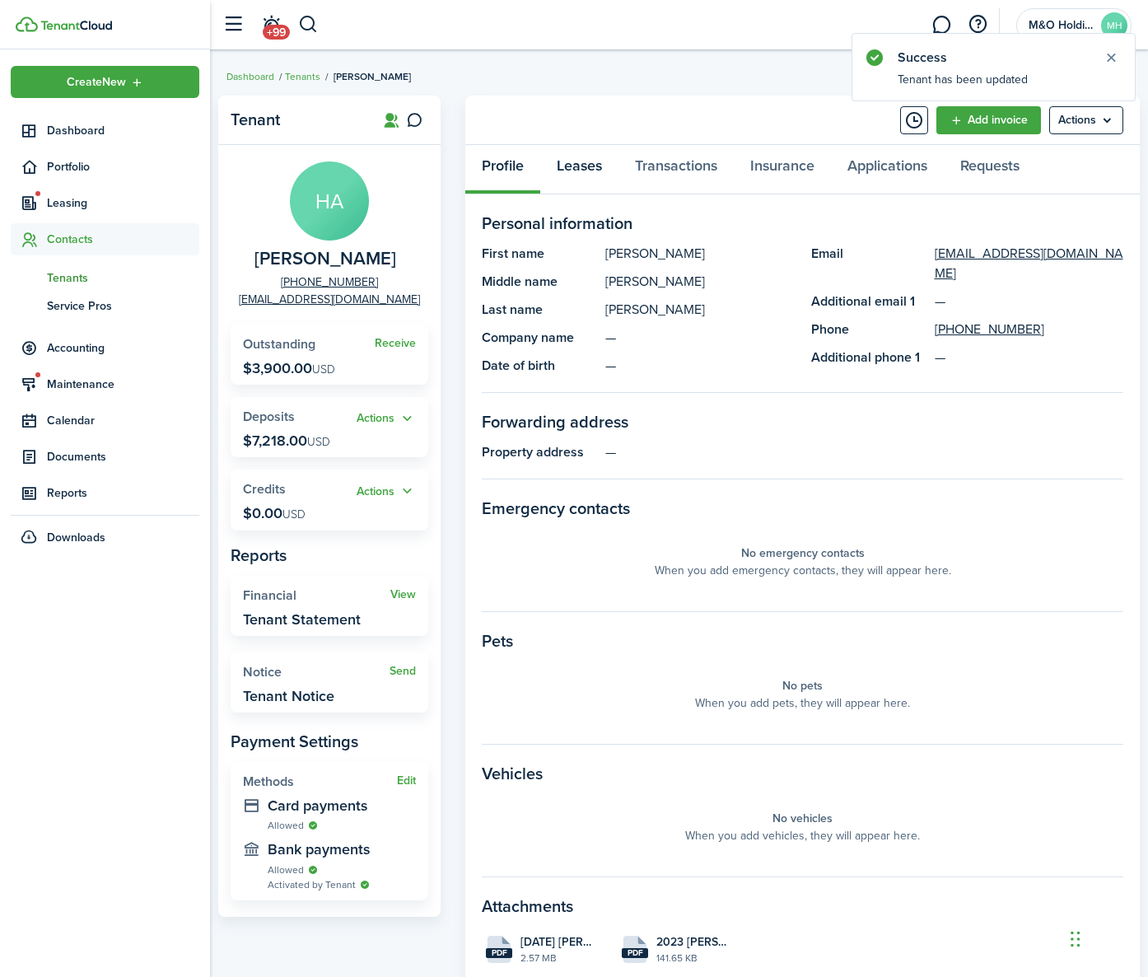
click at [567, 171] on link "Leases" at bounding box center [579, 169] width 78 height 49
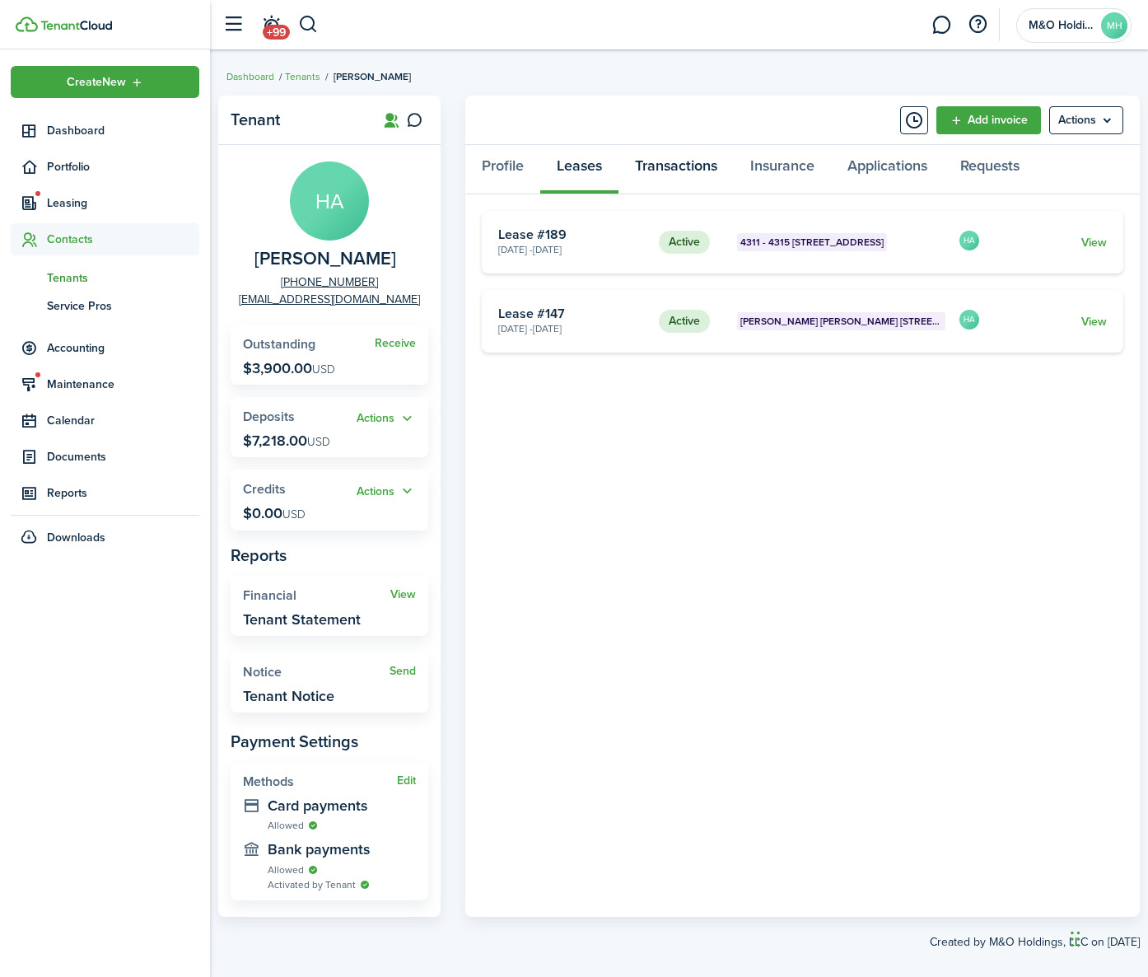
click at [685, 169] on link "Transactions" at bounding box center [675, 169] width 115 height 49
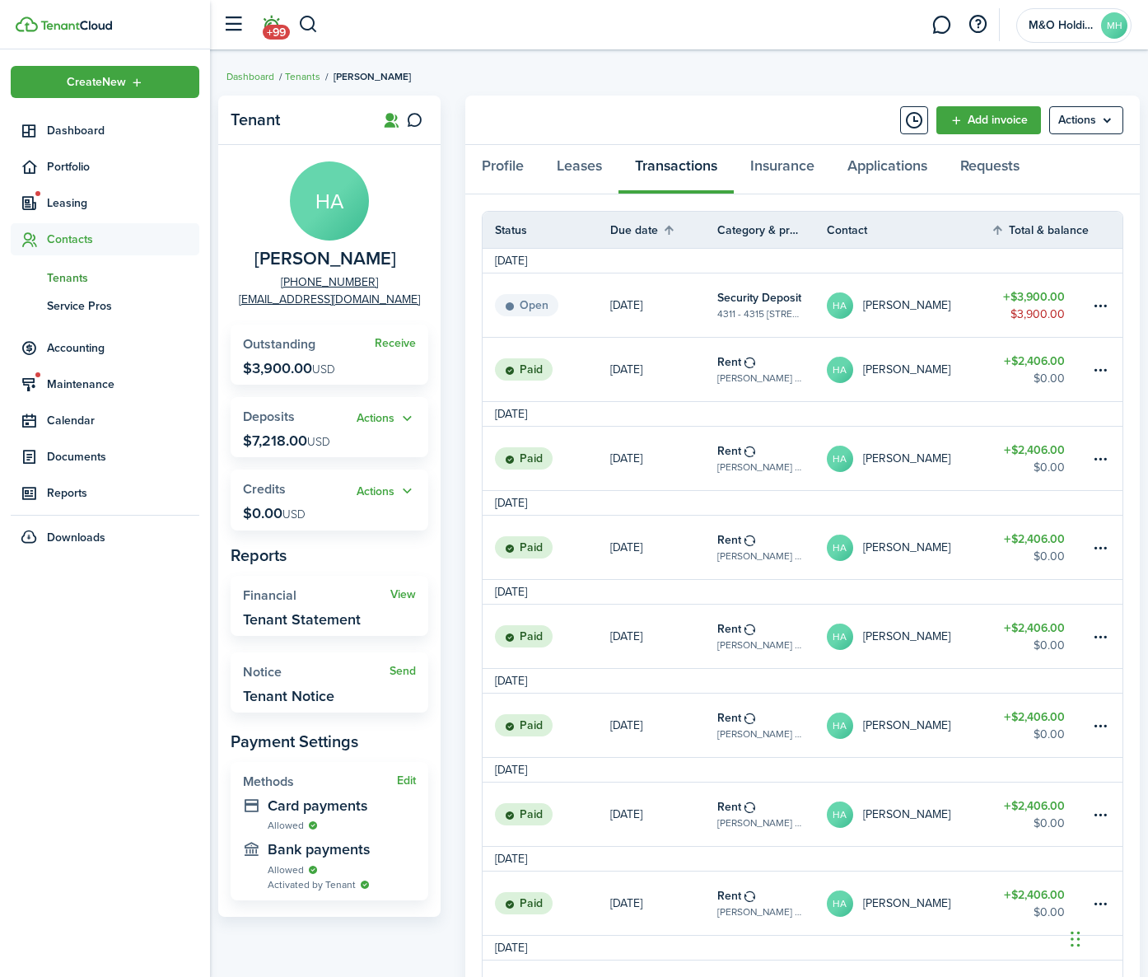
click at [275, 27] on span "+99" at bounding box center [276, 32] width 27 height 15
